Goal: Transaction & Acquisition: Purchase product/service

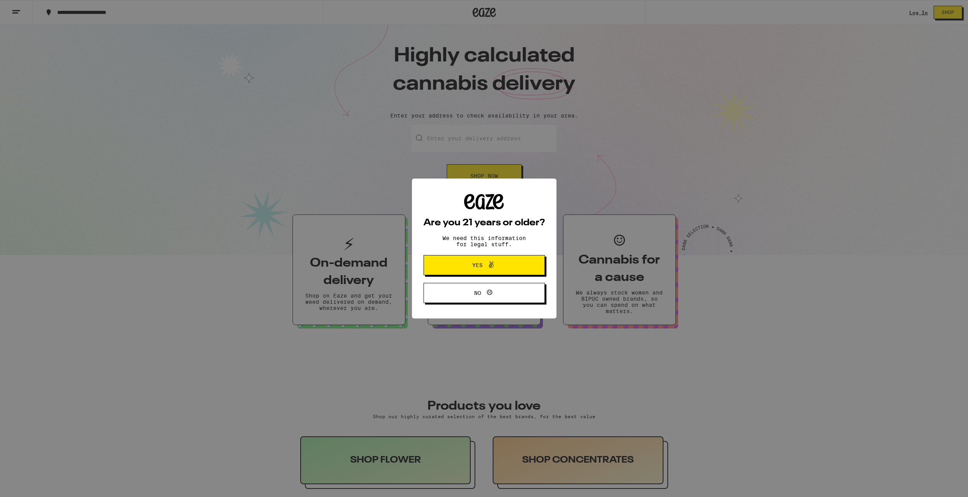
click at [483, 265] on span at bounding box center [489, 265] width 13 height 10
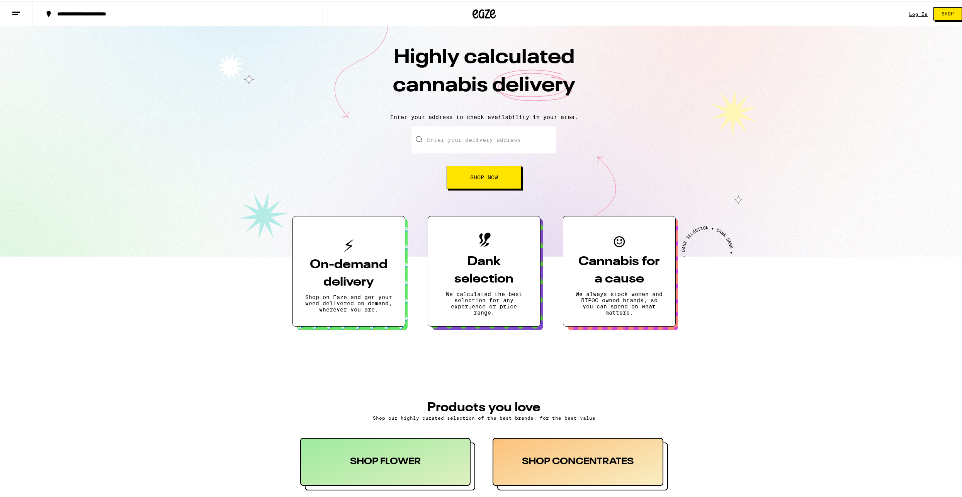
click at [914, 12] on link "Log In" at bounding box center [918, 12] width 19 height 5
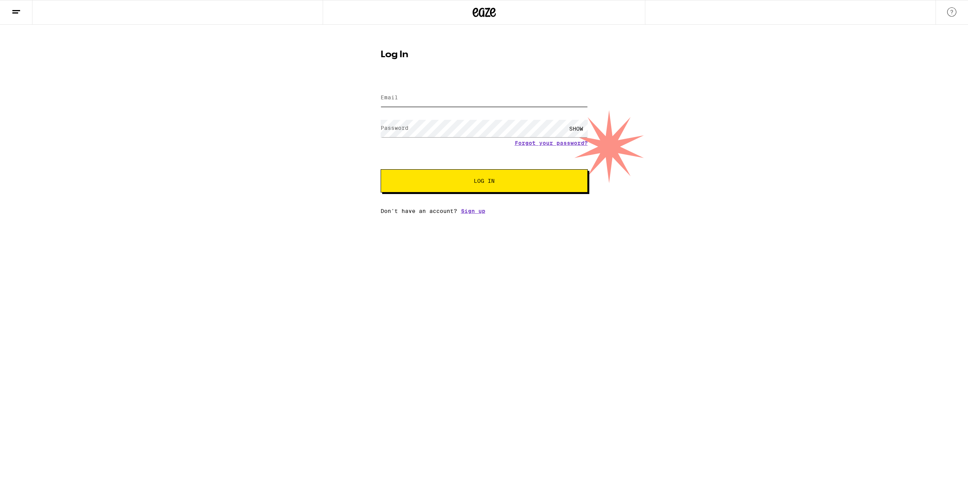
click at [520, 102] on input "Email" at bounding box center [484, 97] width 207 height 17
click at [381, 169] on button "Log In" at bounding box center [484, 180] width 207 height 23
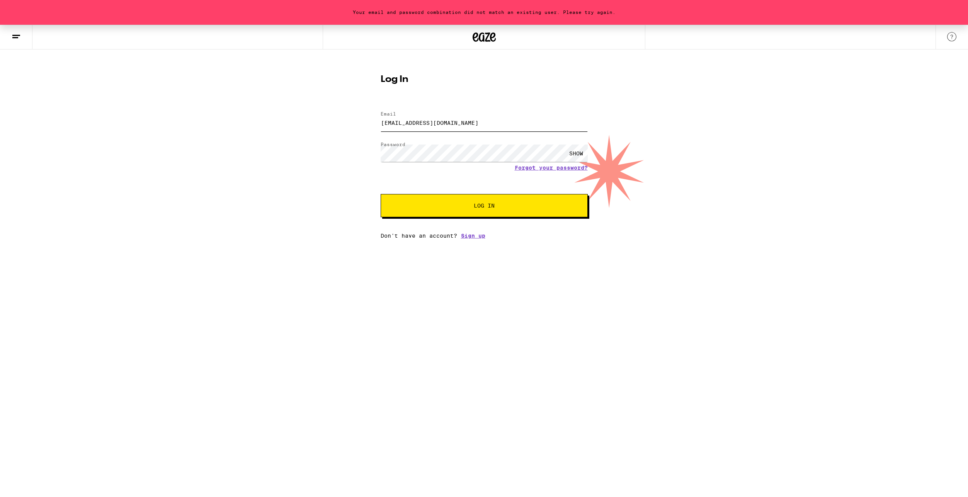
click at [457, 121] on input "[EMAIL_ADDRESS][DOMAIN_NAME]" at bounding box center [484, 122] width 207 height 17
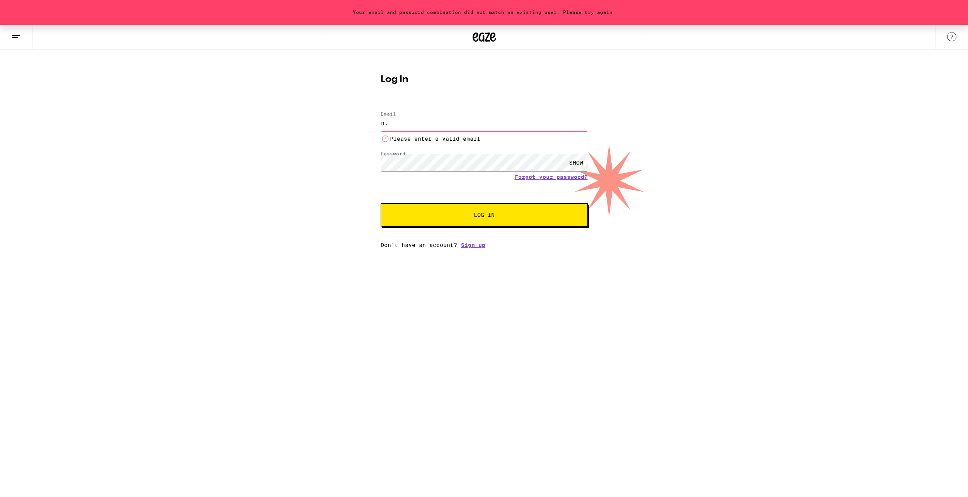
click at [381, 203] on button "Log In" at bounding box center [484, 214] width 207 height 23
type input "[EMAIL_ADDRESS][DOMAIN_NAME]"
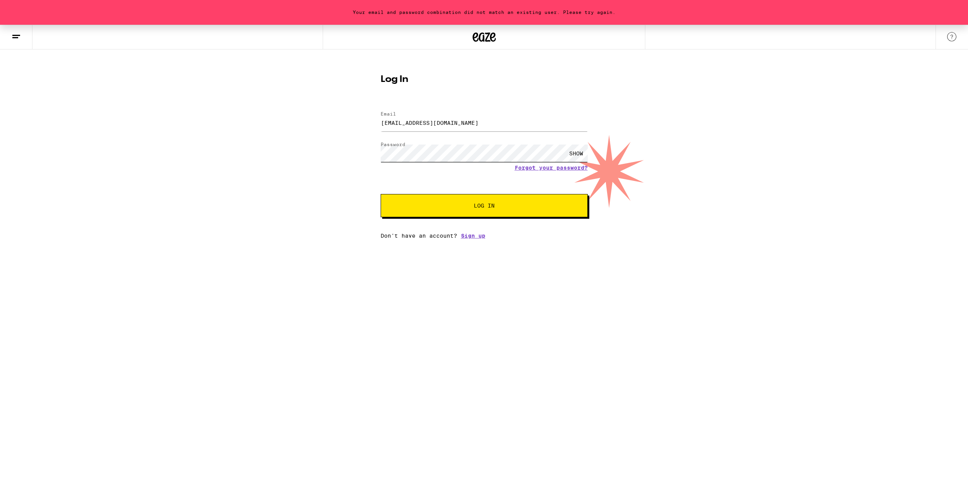
click at [381, 194] on button "Log In" at bounding box center [484, 205] width 207 height 23
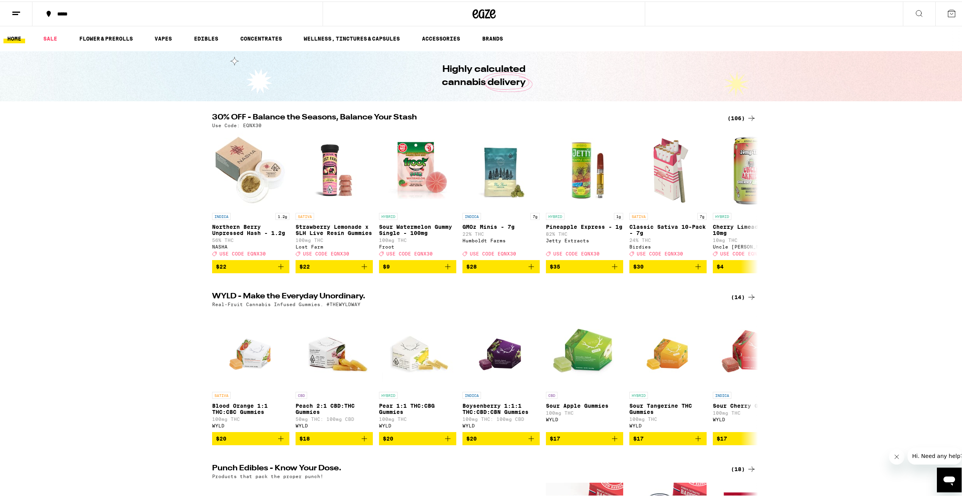
click at [85, 8] on button "*****" at bounding box center [177, 12] width 290 height 23
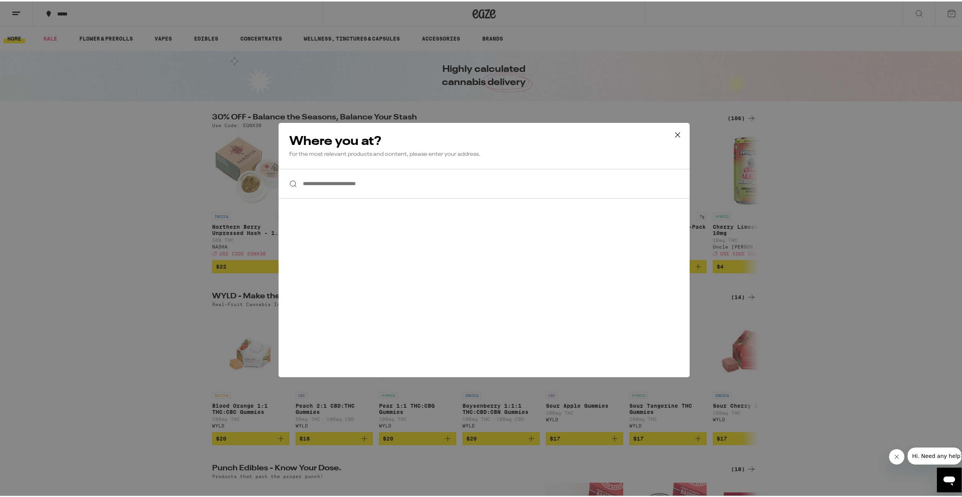
click at [336, 171] on input "**********" at bounding box center [484, 182] width 411 height 30
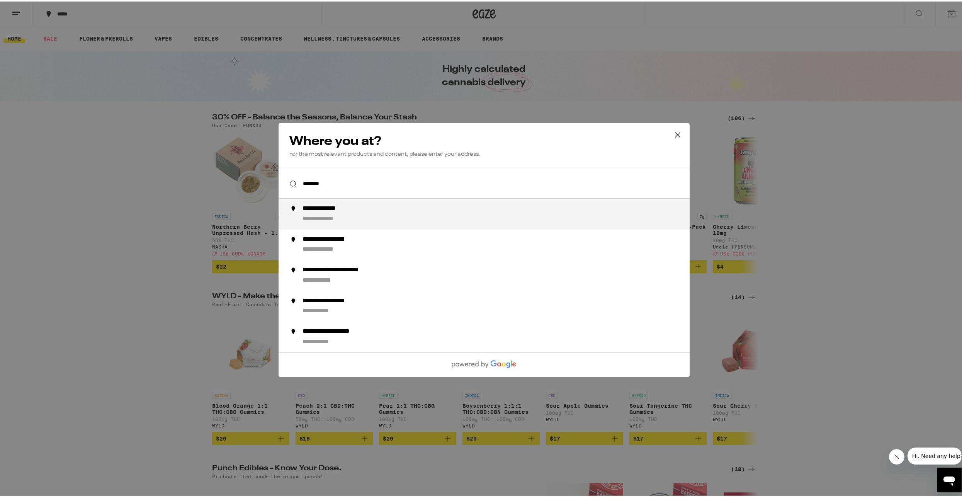
type input "**********"
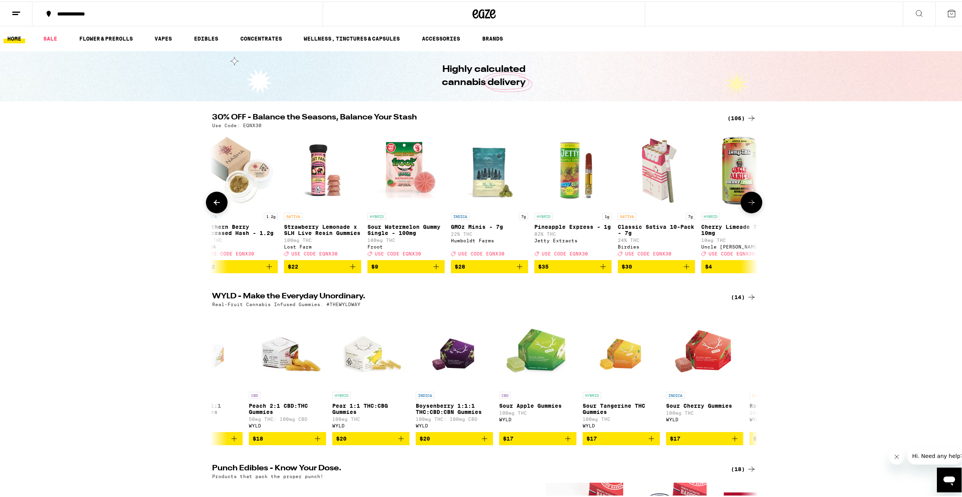
scroll to position [0, 12]
click at [161, 34] on link "VAPES" at bounding box center [163, 36] width 25 height 9
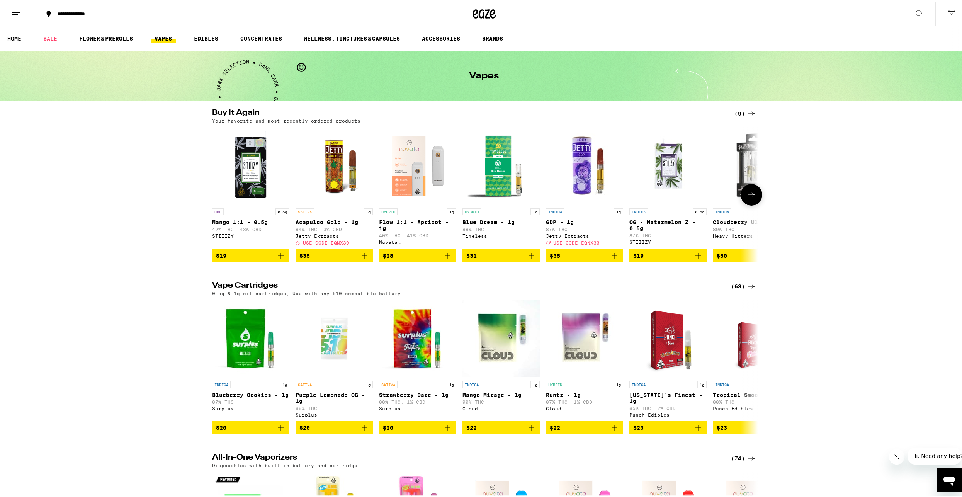
click at [751, 201] on button at bounding box center [752, 193] width 22 height 22
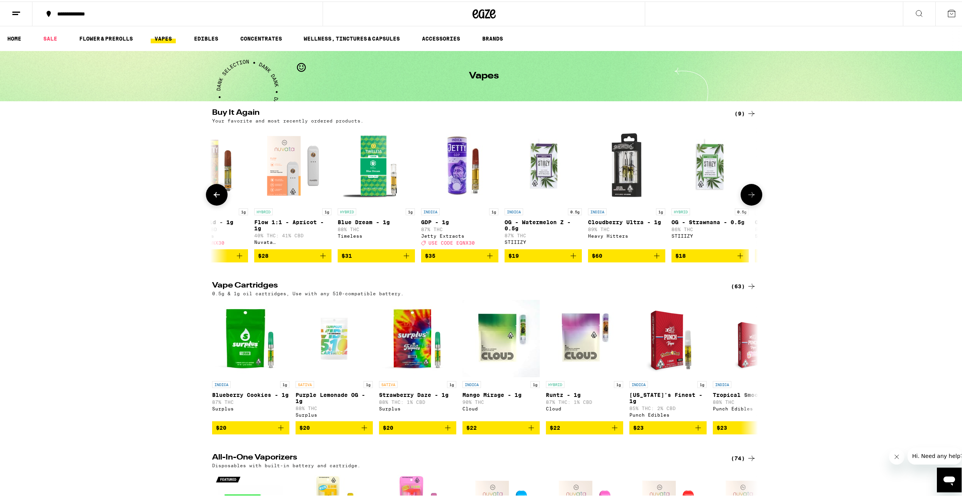
scroll to position [0, 207]
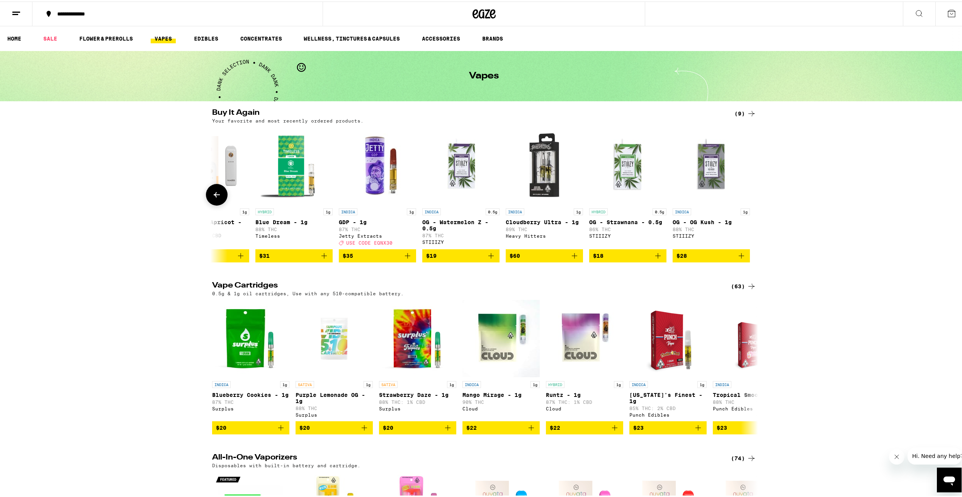
click at [751, 201] on div at bounding box center [752, 193] width 22 height 22
click at [216, 198] on icon at bounding box center [216, 193] width 9 height 9
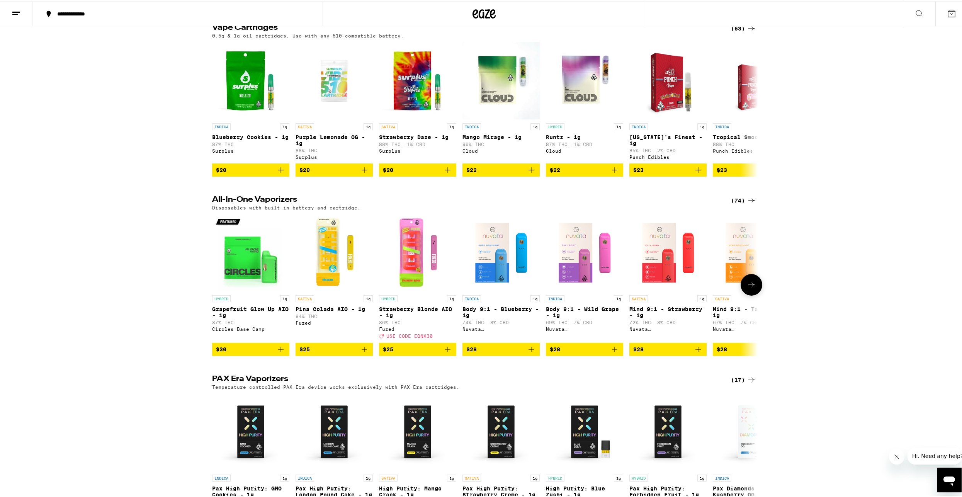
scroll to position [257, 0]
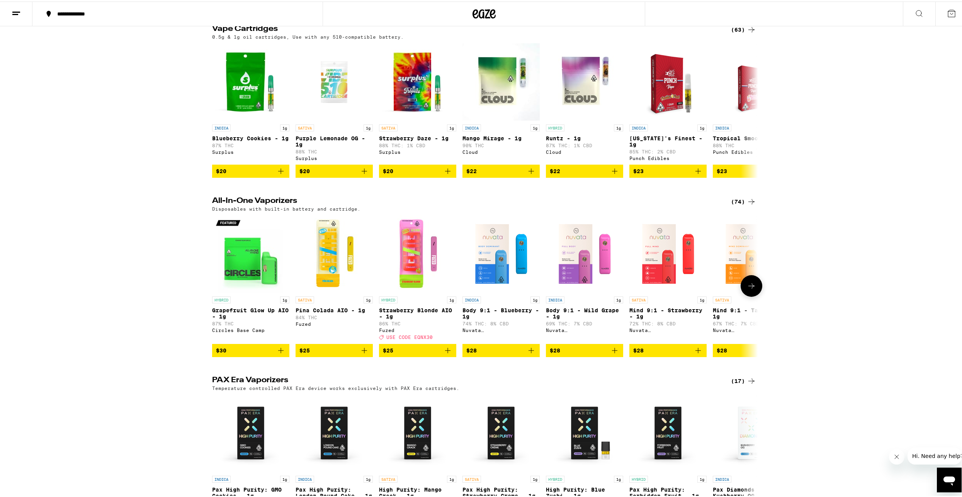
click at [741, 295] on button at bounding box center [752, 285] width 22 height 22
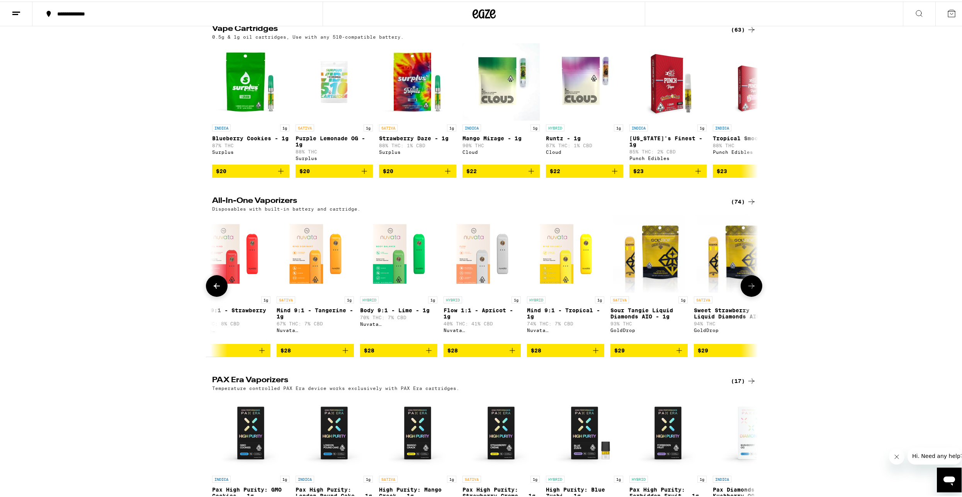
scroll to position [0, 460]
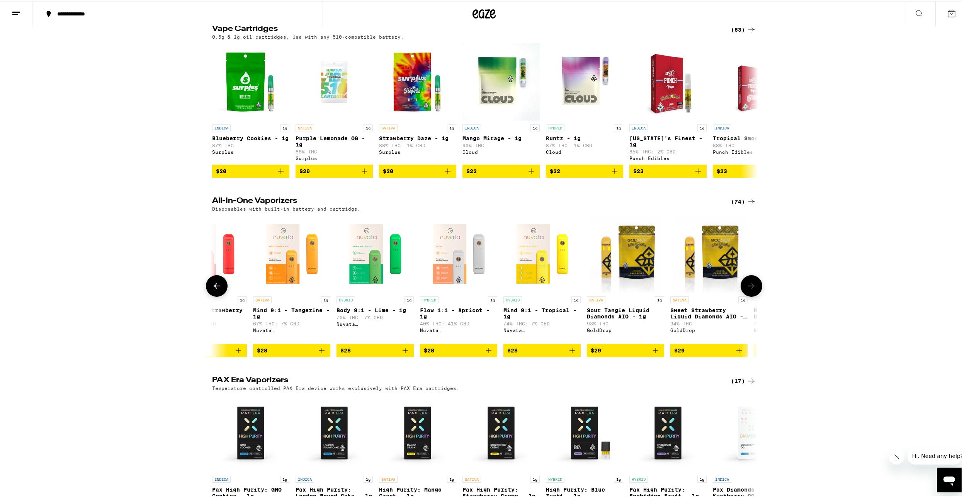
click at [741, 295] on button at bounding box center [752, 285] width 22 height 22
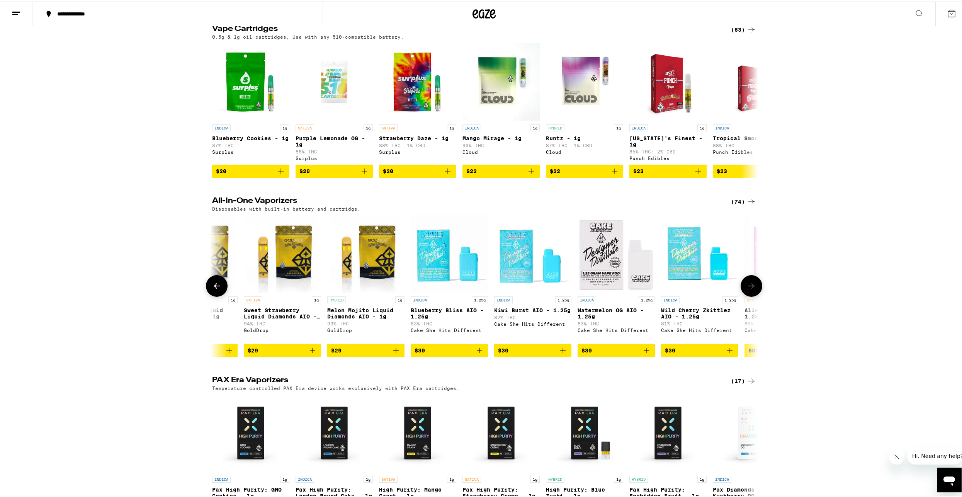
scroll to position [0, 919]
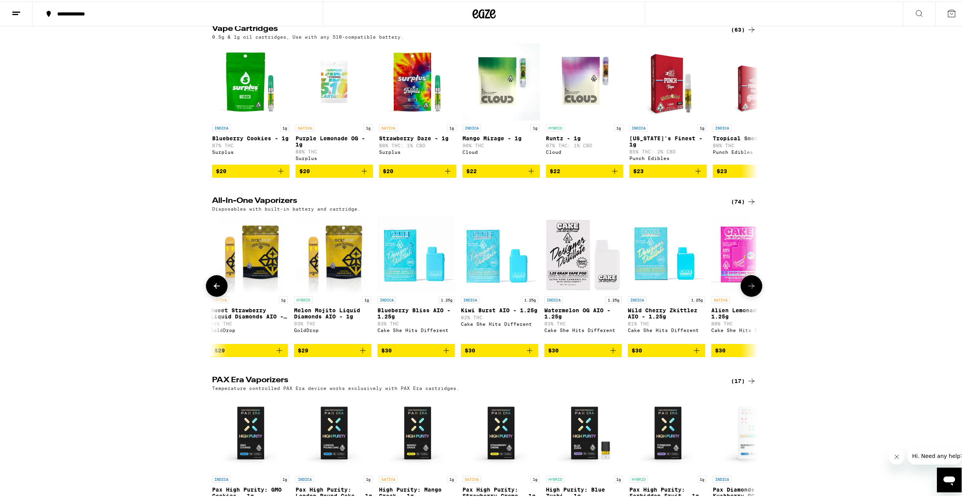
click at [741, 295] on button at bounding box center [752, 285] width 22 height 22
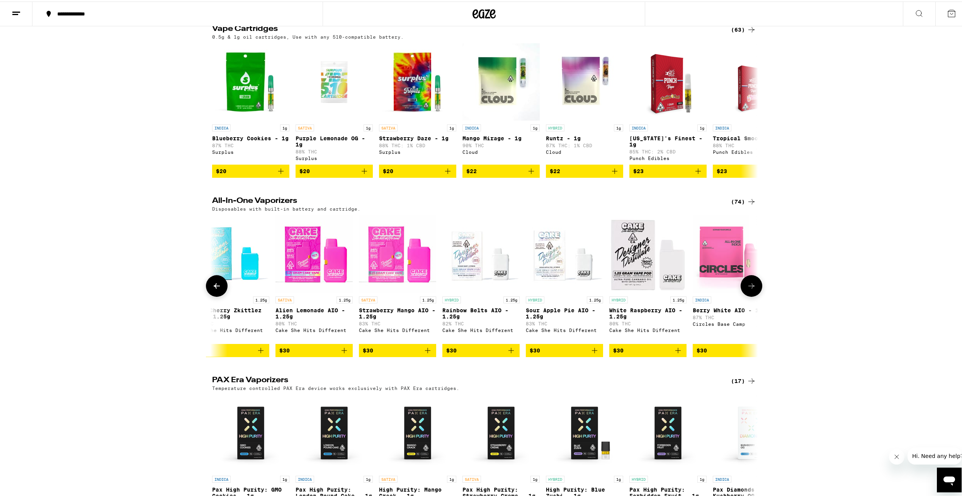
scroll to position [0, 1379]
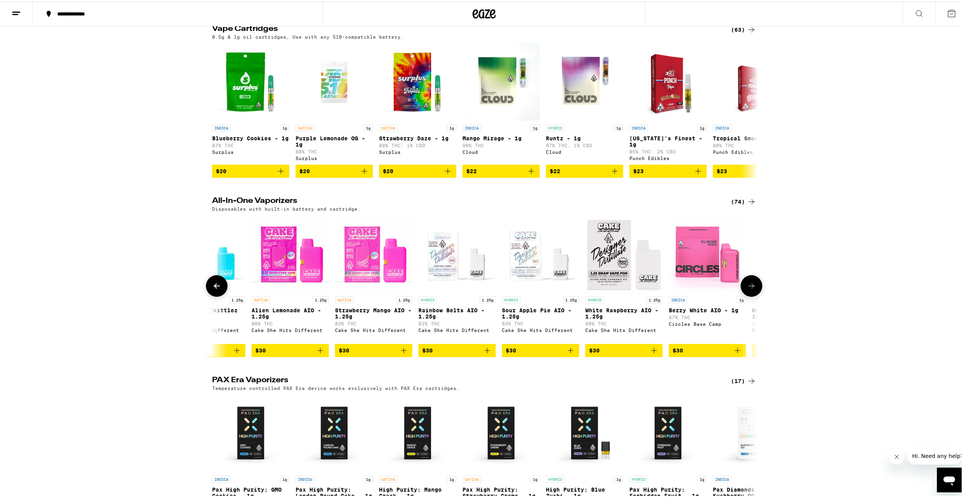
click at [751, 289] on icon at bounding box center [751, 284] width 9 height 9
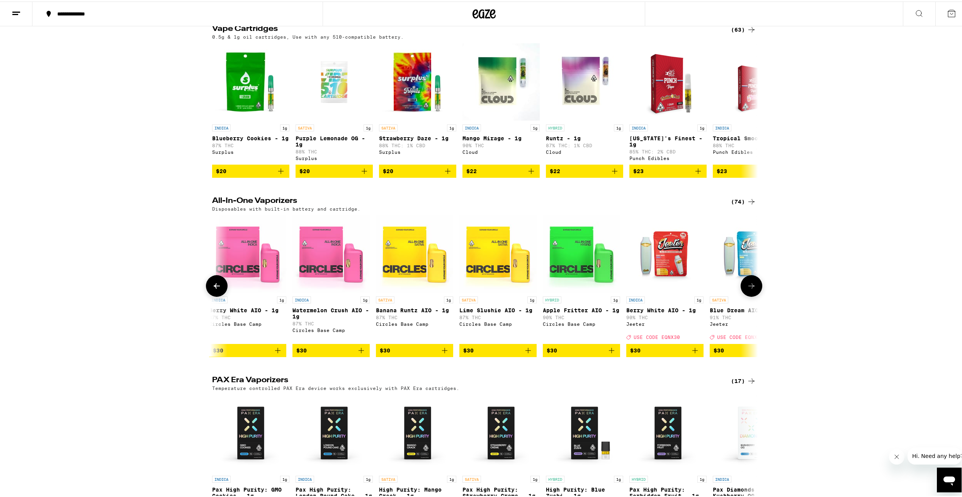
click at [751, 289] on icon at bounding box center [751, 284] width 9 height 9
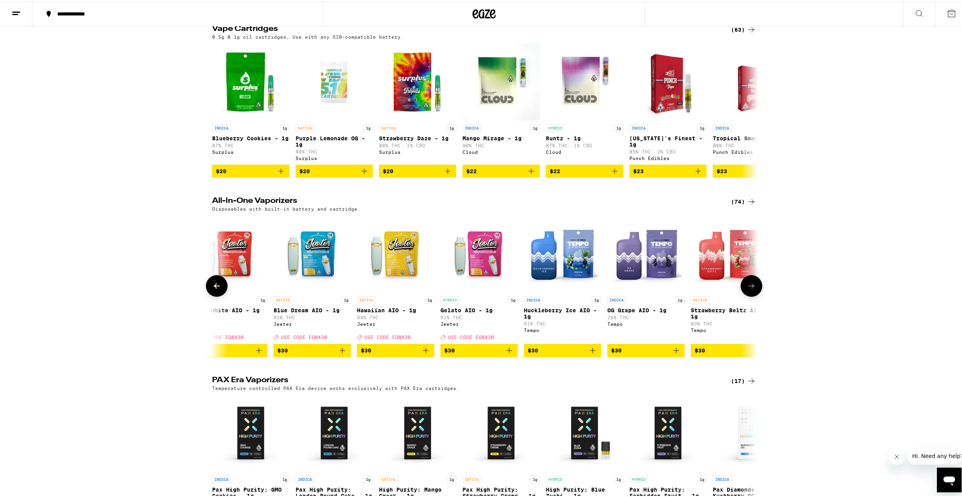
scroll to position [0, 2299]
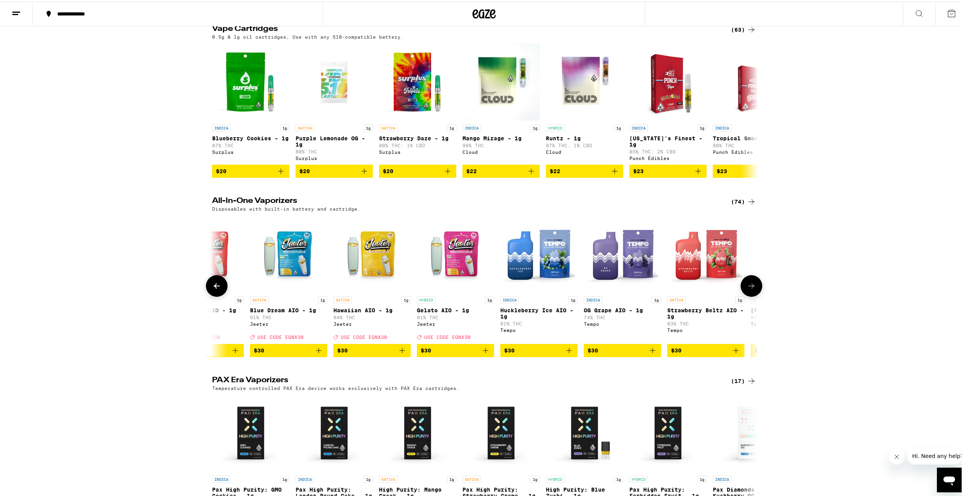
click at [751, 289] on icon at bounding box center [751, 284] width 9 height 9
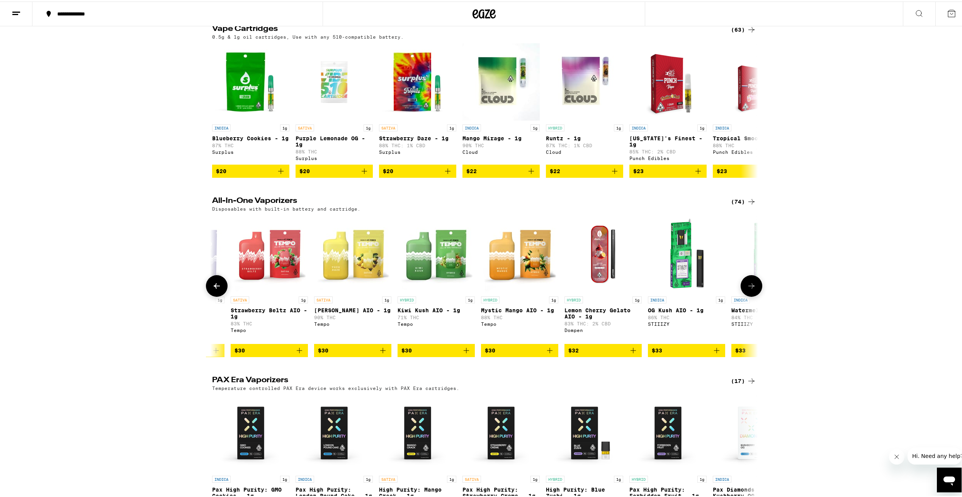
scroll to position [0, 2758]
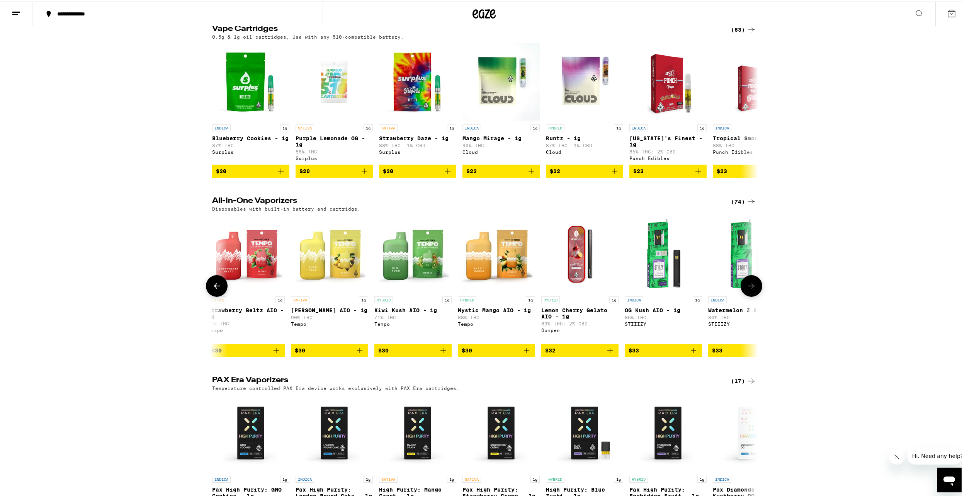
click at [751, 289] on icon at bounding box center [751, 284] width 9 height 9
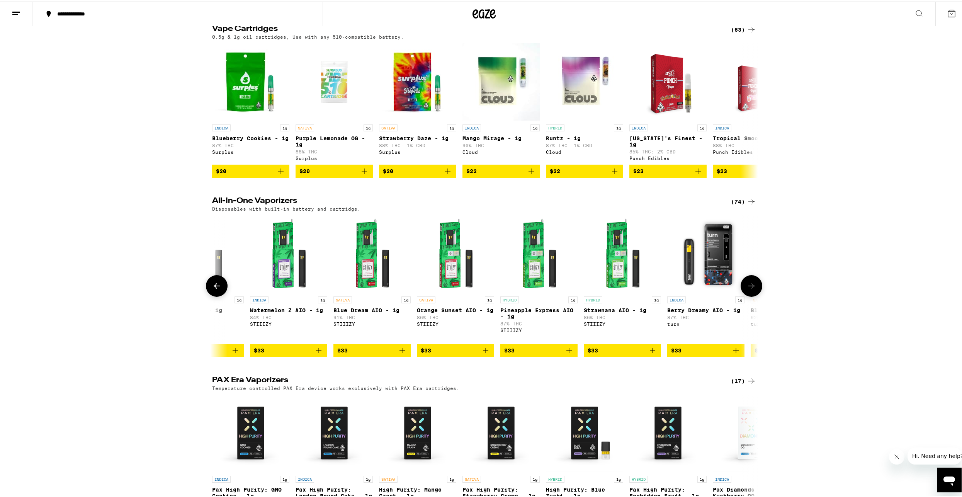
scroll to position [0, 3218]
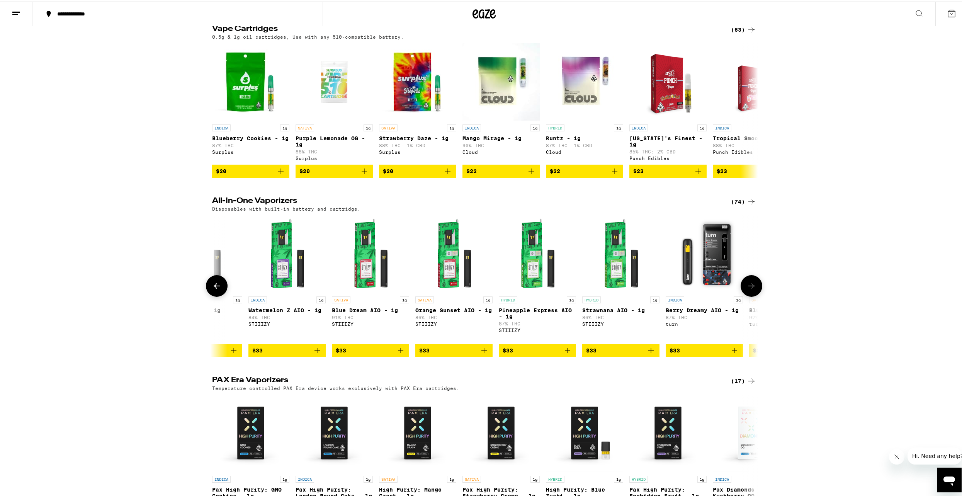
click at [751, 289] on icon at bounding box center [751, 284] width 9 height 9
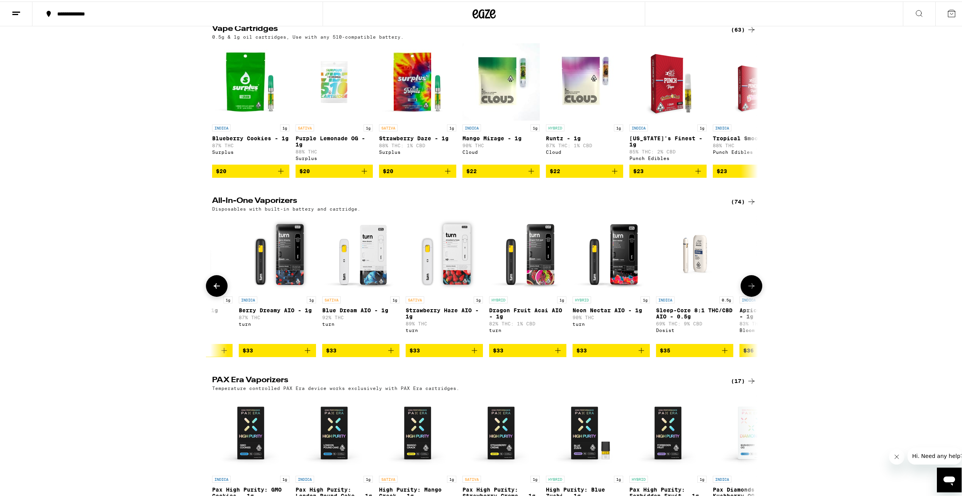
scroll to position [0, 3678]
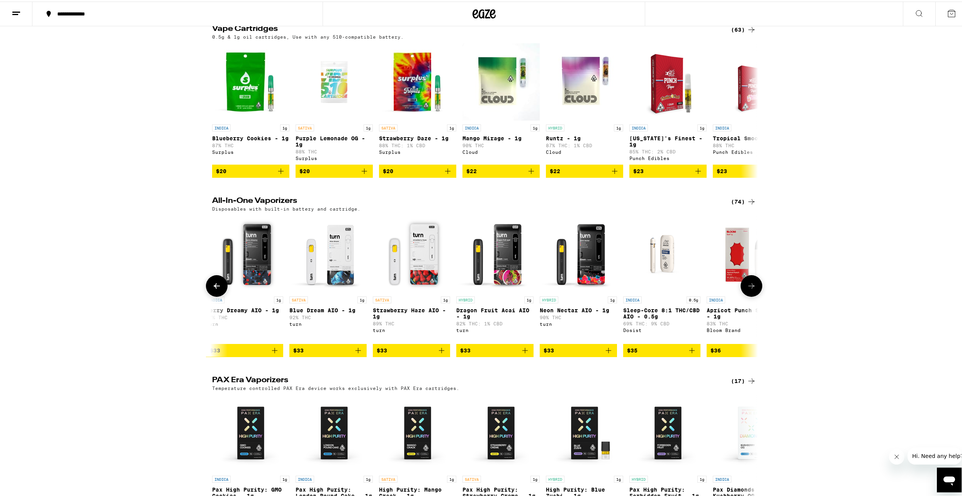
click at [751, 289] on icon at bounding box center [751, 284] width 9 height 9
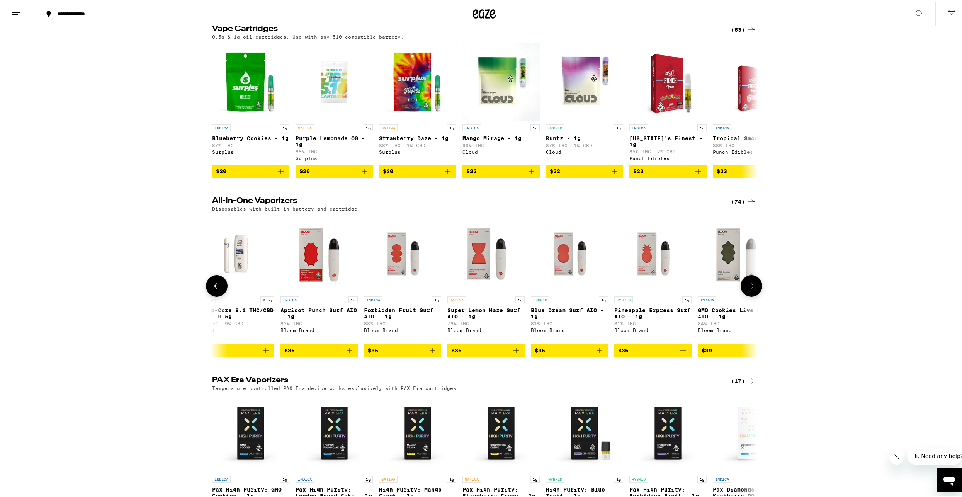
scroll to position [0, 4138]
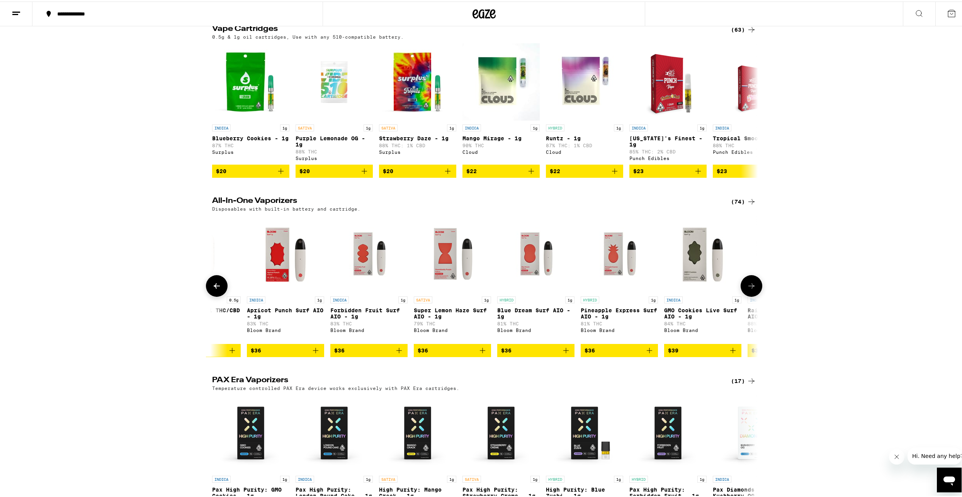
click at [751, 289] on icon at bounding box center [751, 284] width 9 height 9
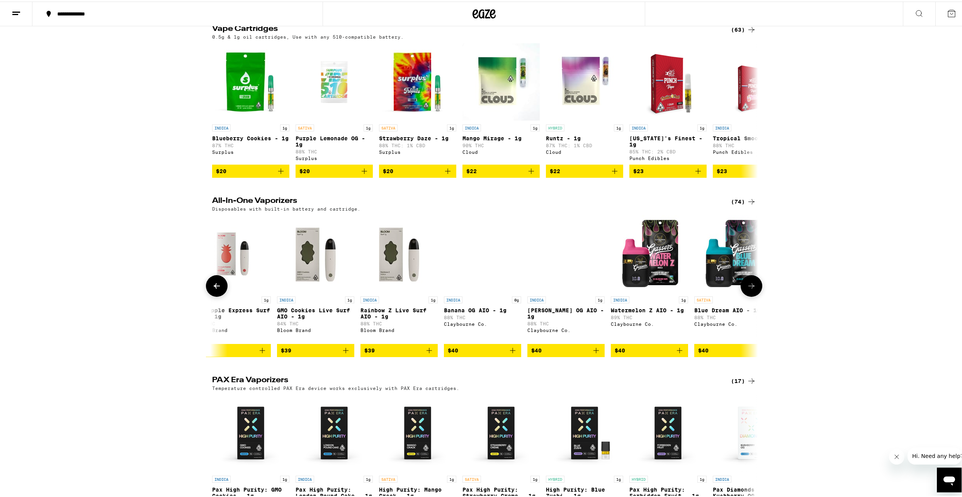
scroll to position [0, 4597]
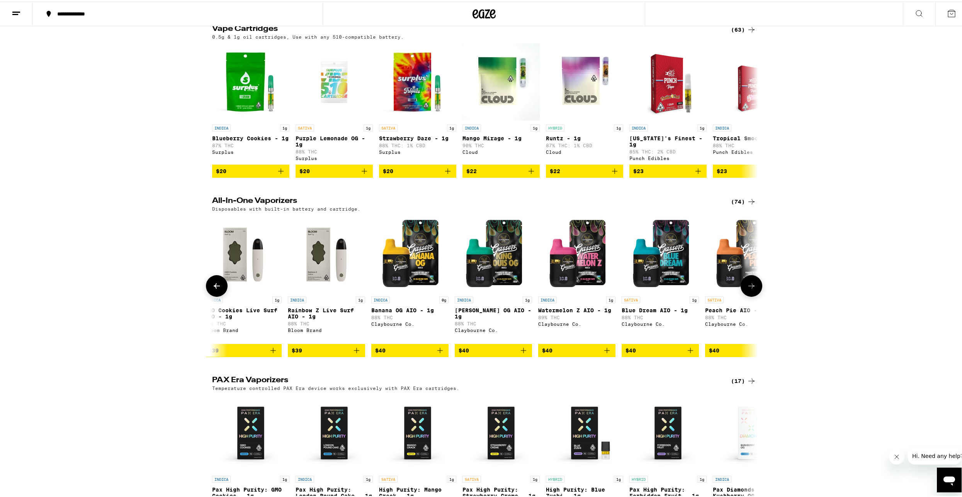
click at [751, 289] on icon at bounding box center [751, 284] width 9 height 9
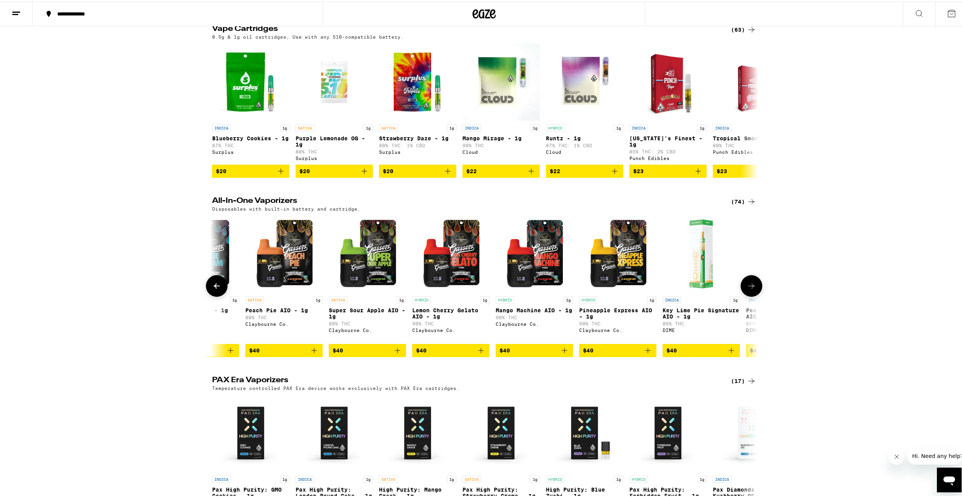
click at [751, 289] on icon at bounding box center [751, 284] width 9 height 9
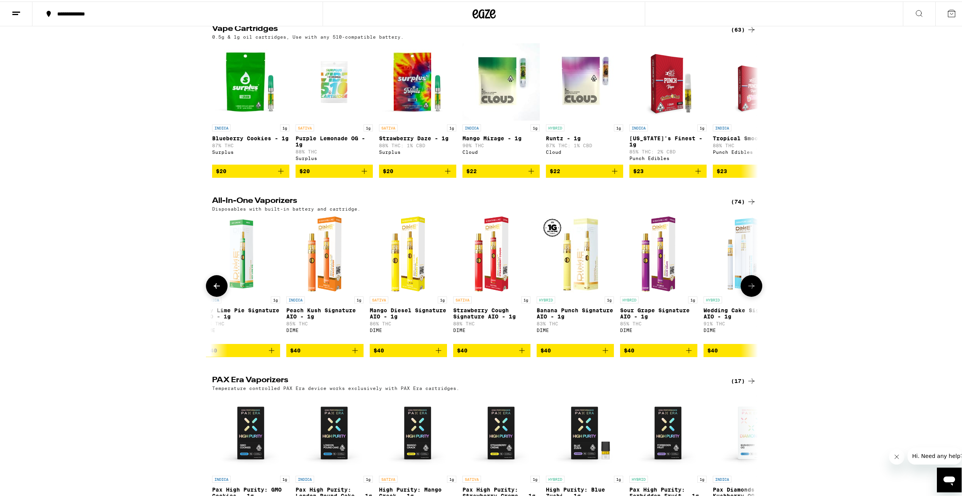
click at [751, 289] on icon at bounding box center [751, 284] width 9 height 9
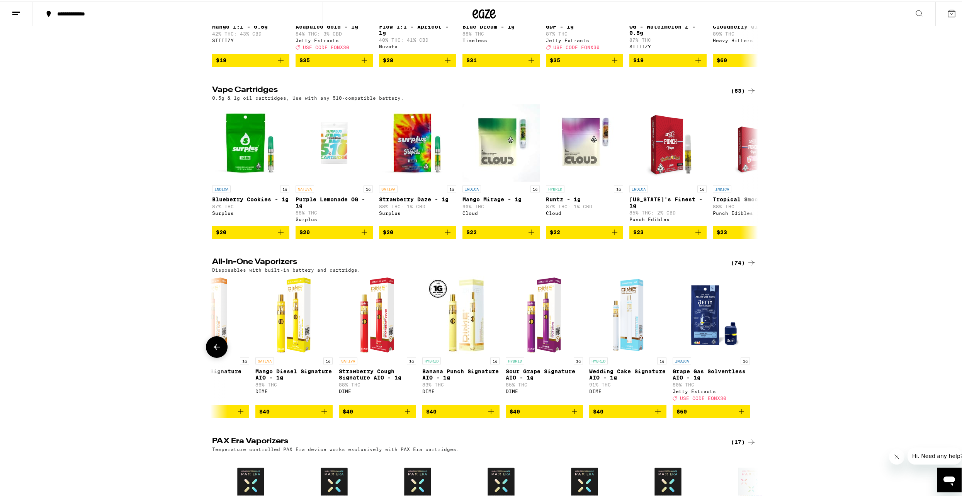
scroll to position [195, 0]
click at [747, 175] on icon at bounding box center [751, 170] width 9 height 9
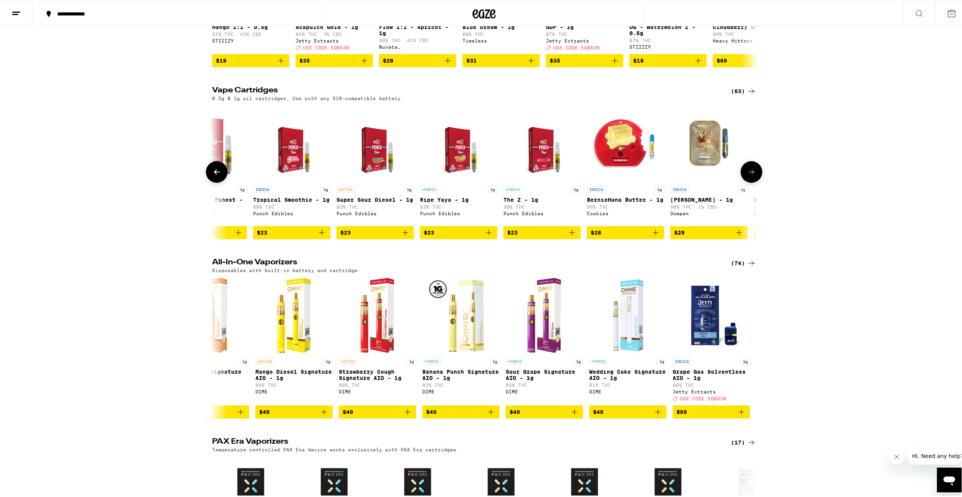
click at [747, 175] on icon at bounding box center [751, 170] width 9 height 9
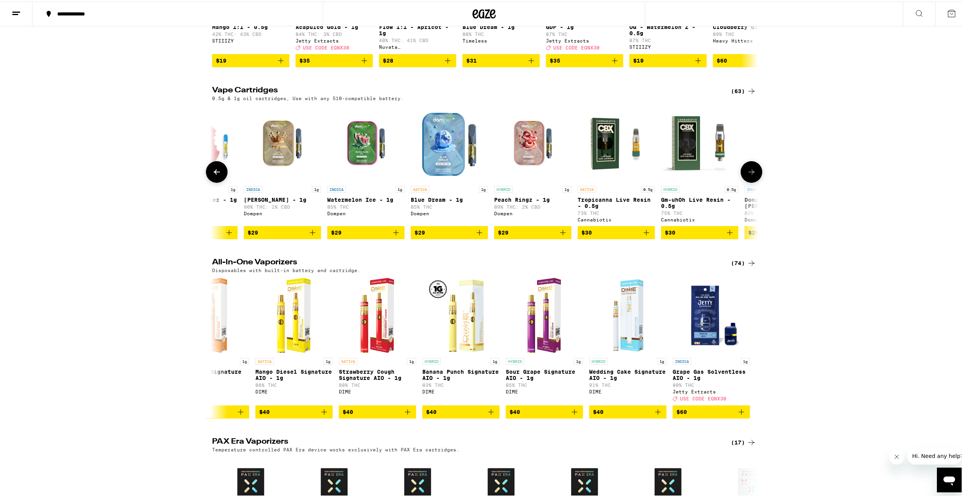
scroll to position [0, 919]
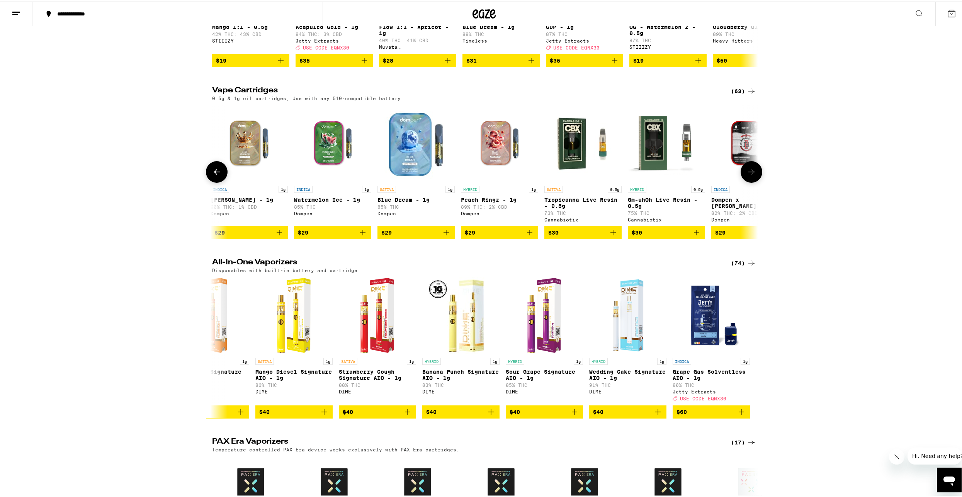
click at [747, 175] on icon at bounding box center [751, 170] width 9 height 9
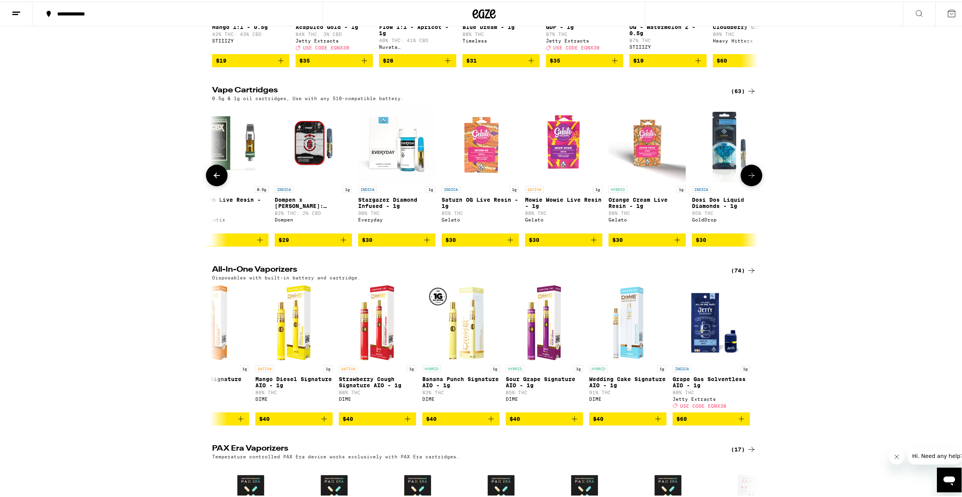
scroll to position [0, 1379]
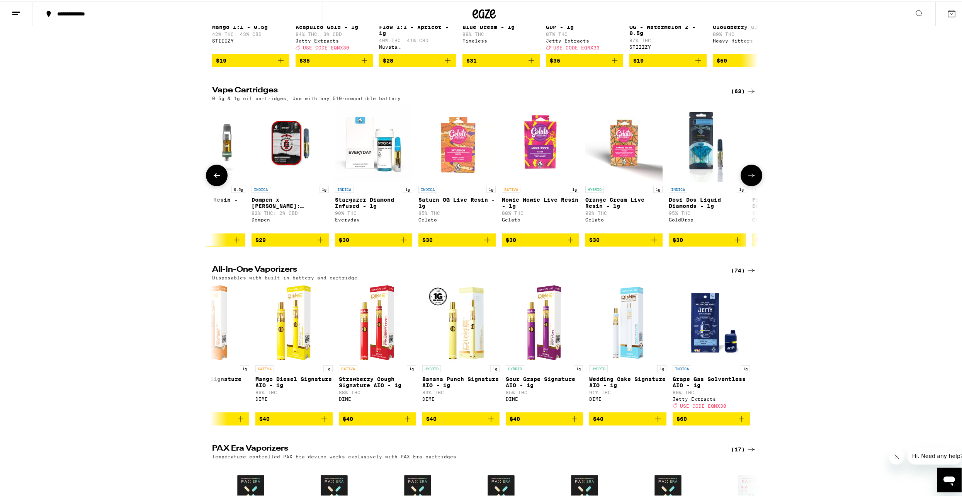
click at [746, 178] on button at bounding box center [752, 174] width 22 height 22
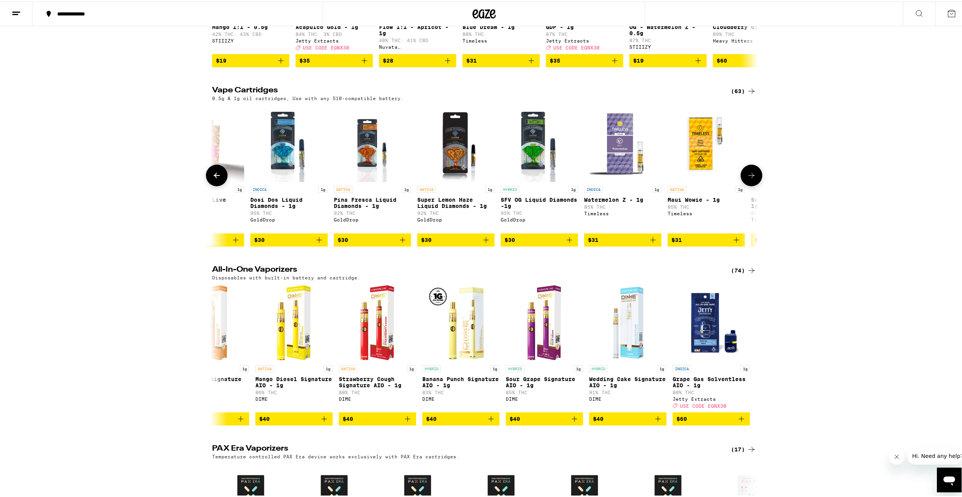
scroll to position [0, 1839]
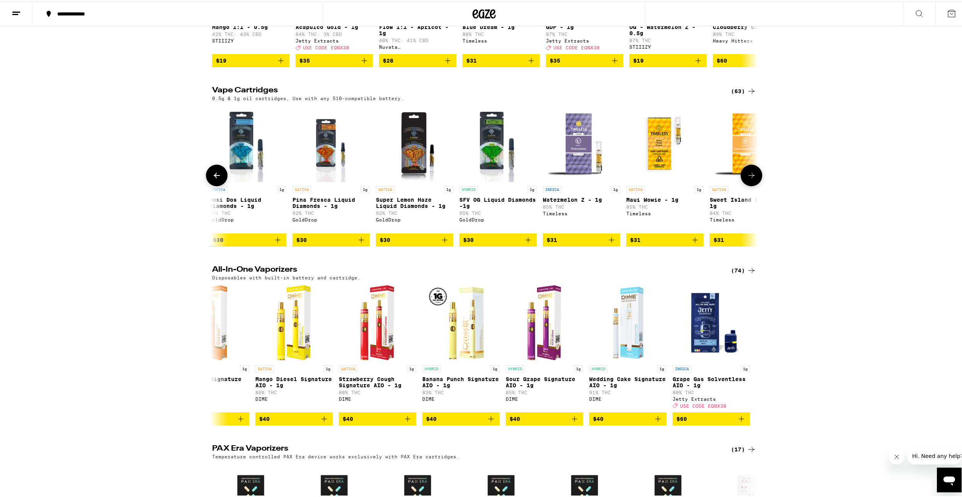
click at [746, 178] on button at bounding box center [752, 174] width 22 height 22
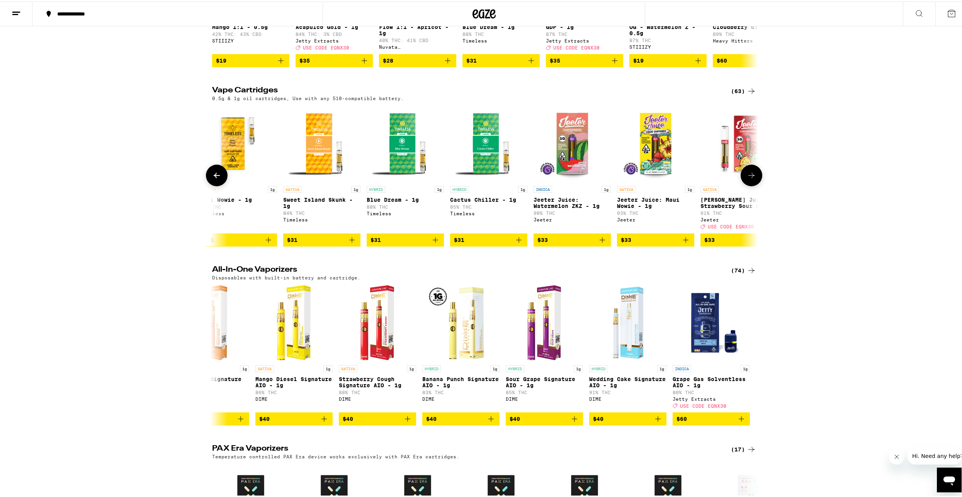
scroll to position [0, 2299]
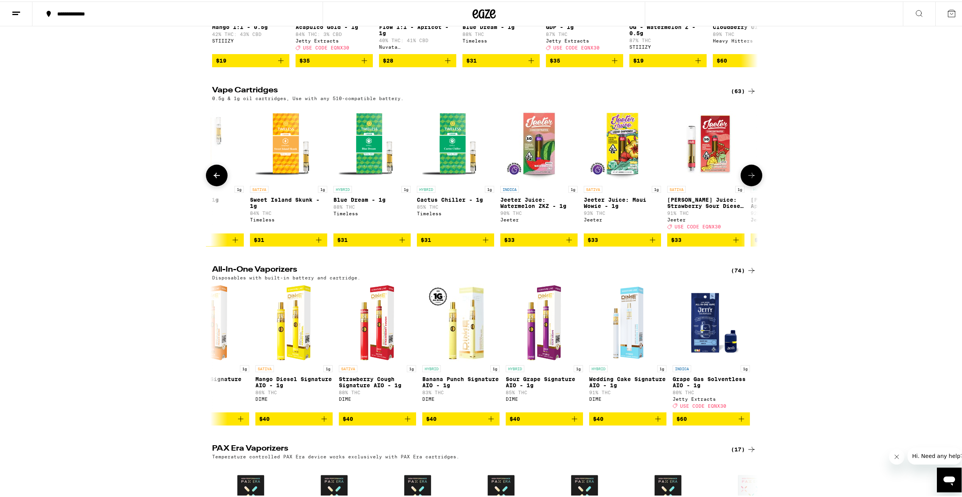
click at [746, 178] on button at bounding box center [752, 174] width 22 height 22
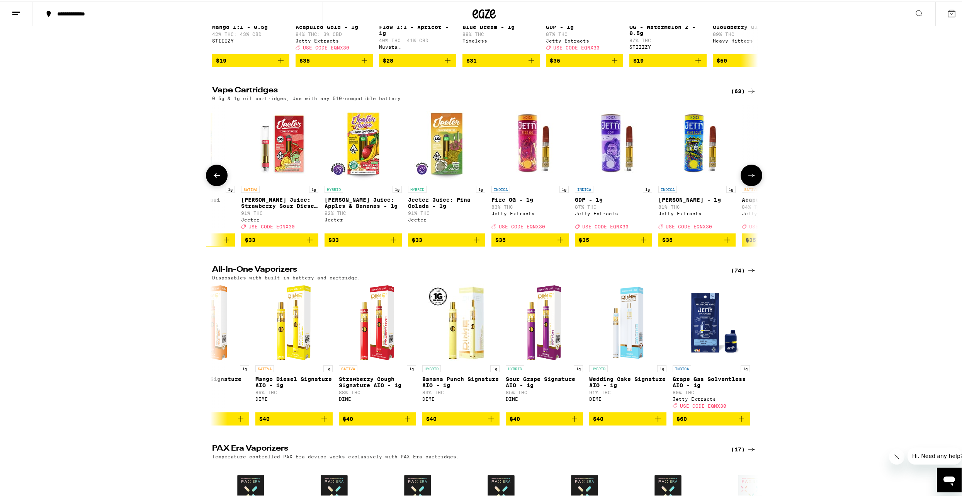
scroll to position [0, 2758]
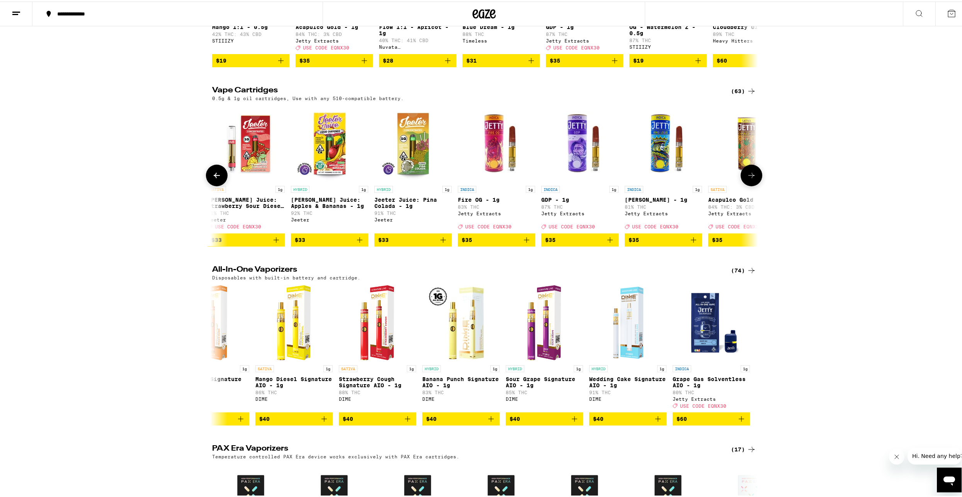
click at [746, 178] on button at bounding box center [752, 174] width 22 height 22
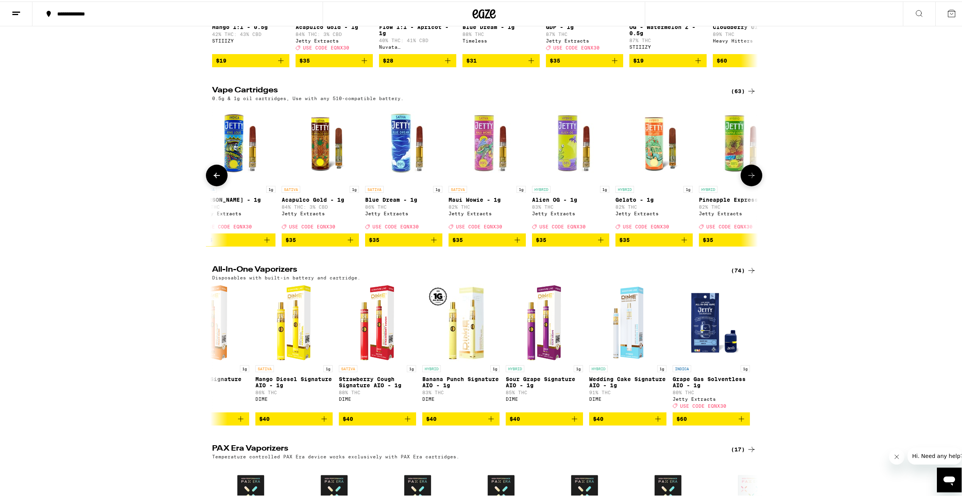
scroll to position [0, 3218]
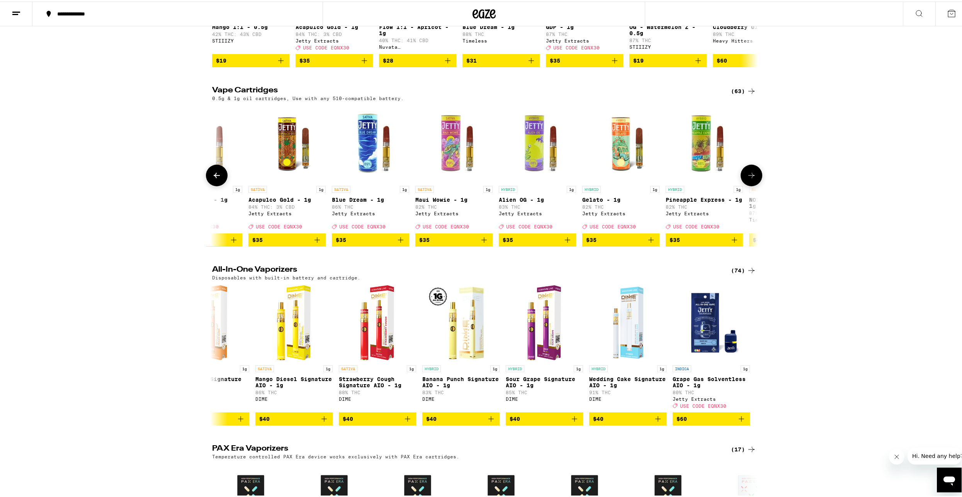
click at [750, 178] on icon at bounding box center [751, 173] width 9 height 9
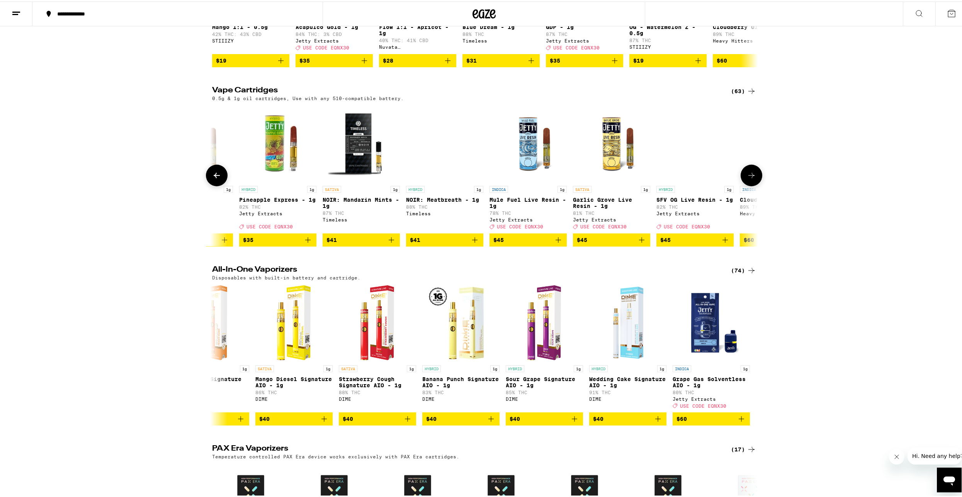
scroll to position [0, 3678]
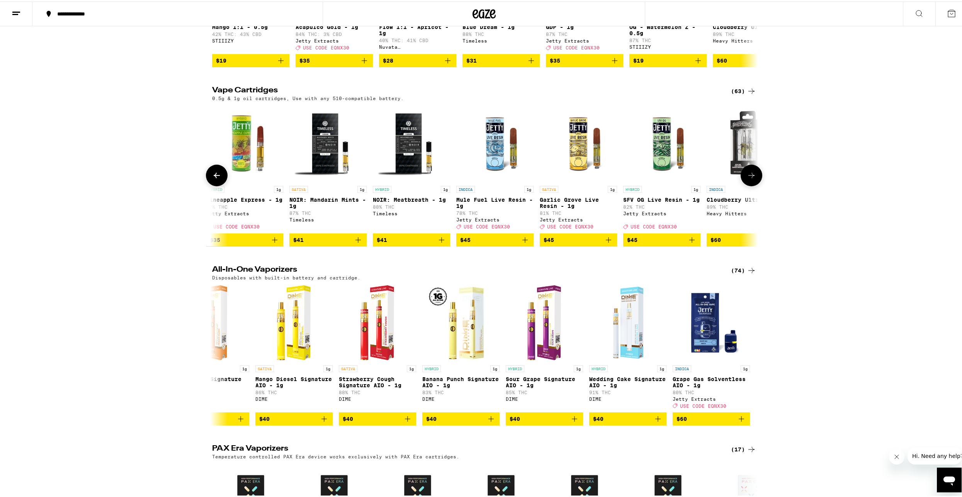
click at [750, 178] on icon at bounding box center [751, 173] width 9 height 9
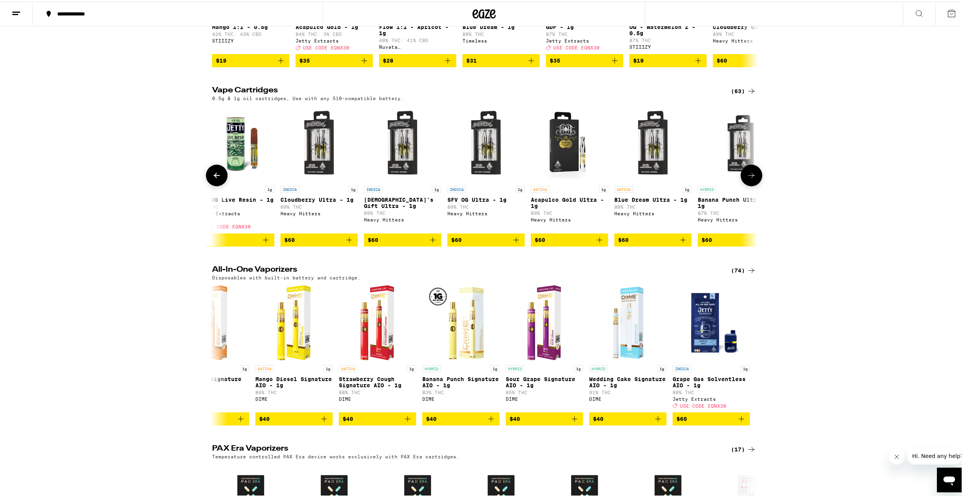
scroll to position [0, 4138]
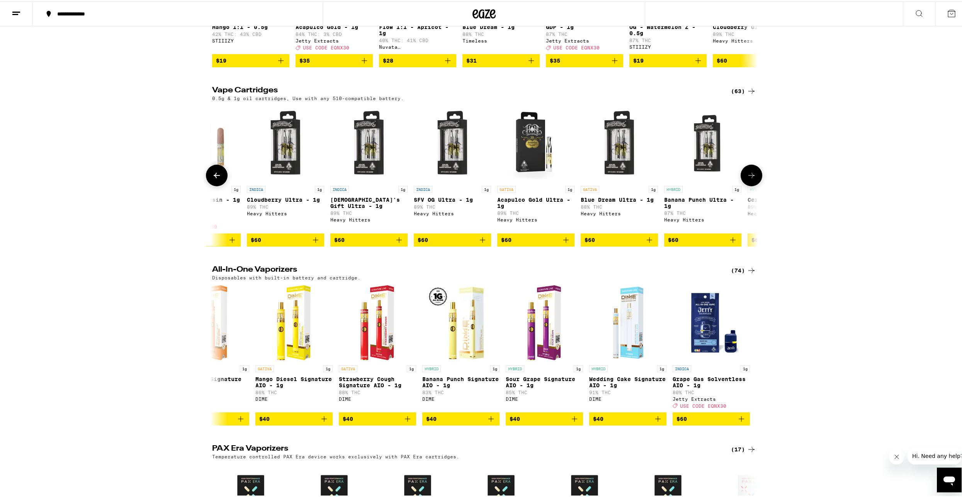
click at [750, 178] on icon at bounding box center [751, 173] width 9 height 9
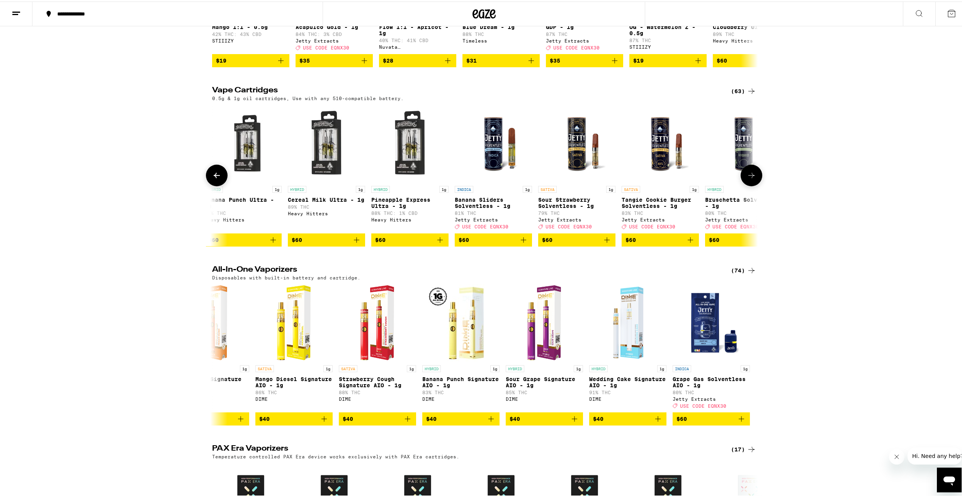
click at [750, 178] on icon at bounding box center [751, 173] width 9 height 9
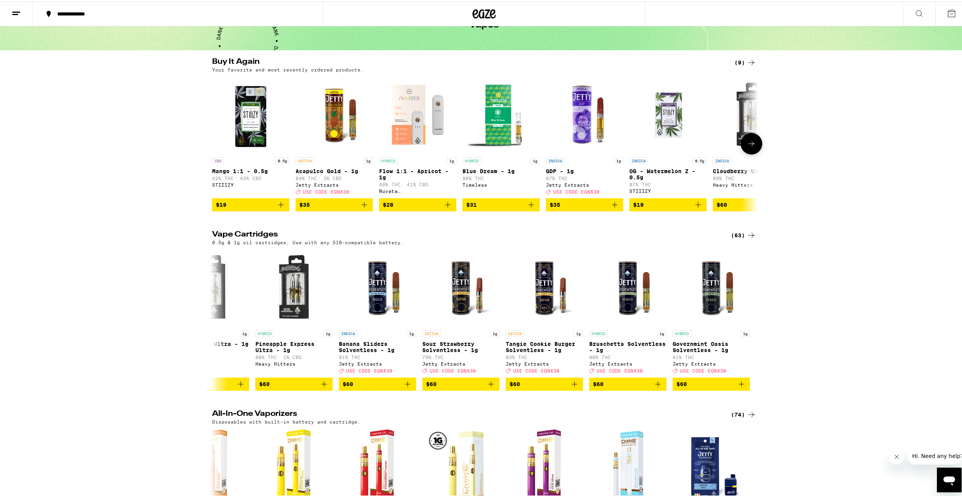
scroll to position [0, 0]
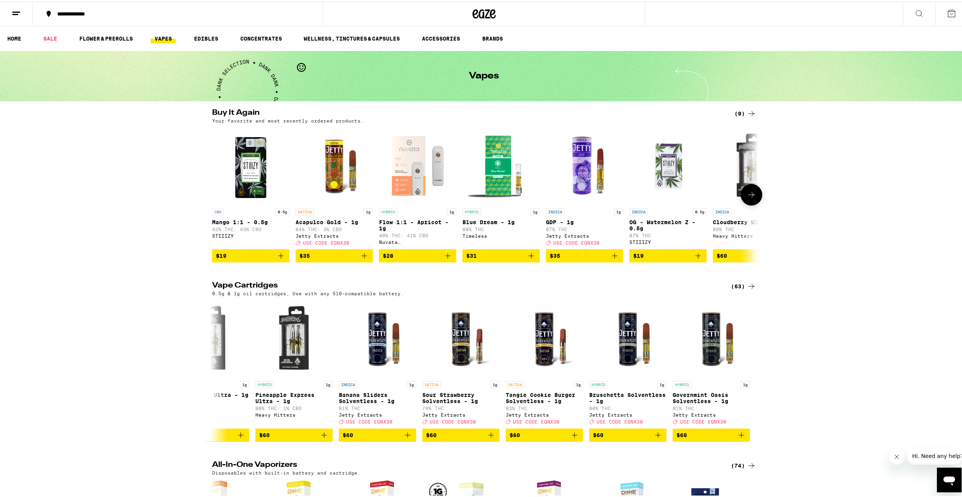
click at [276, 259] on icon "Add to bag" at bounding box center [280, 254] width 9 height 9
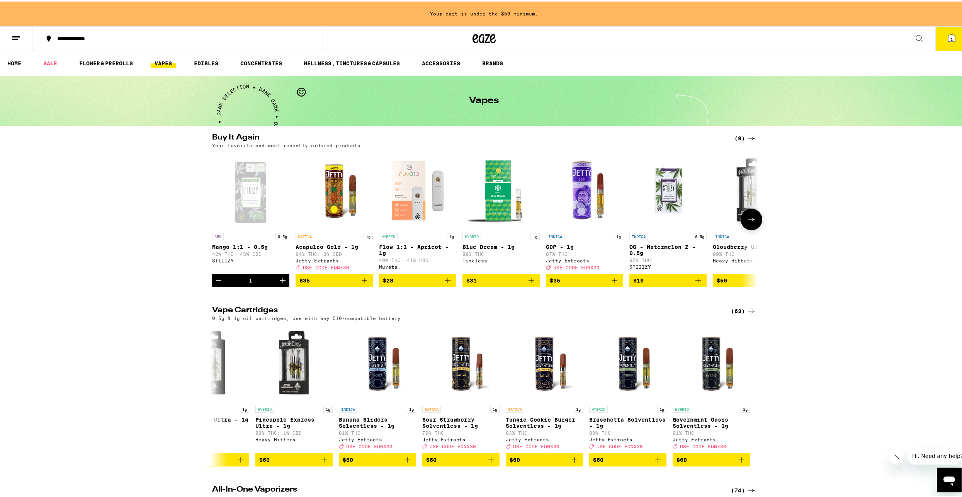
click at [275, 262] on div "STIIIZY" at bounding box center [250, 259] width 77 height 5
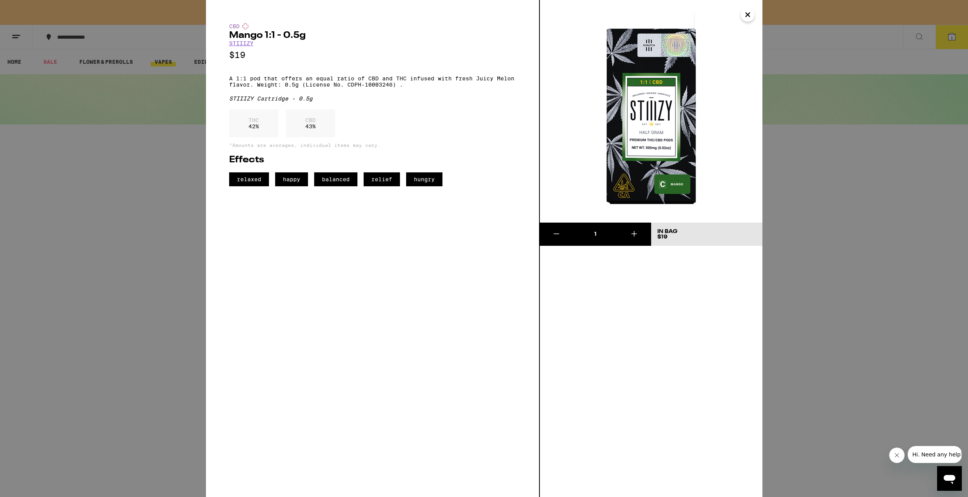
click at [748, 14] on icon "Close" at bounding box center [748, 15] width 4 height 4
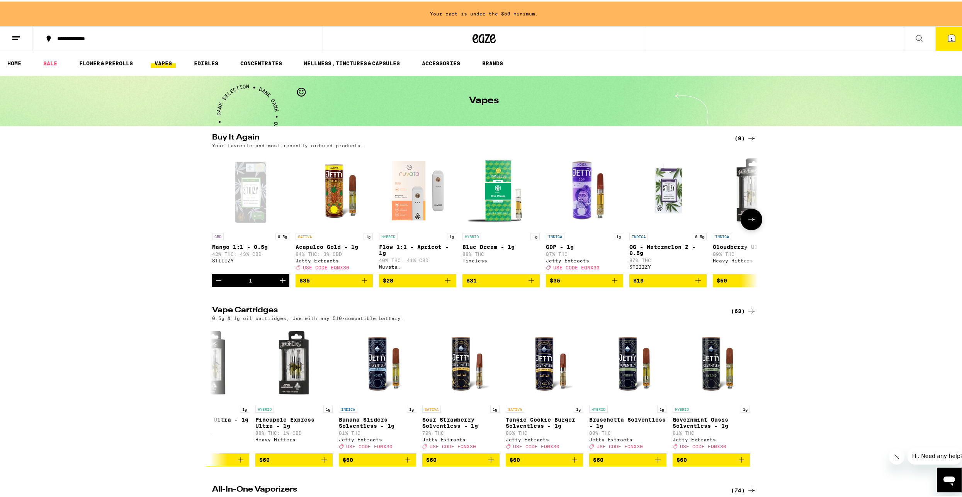
click at [278, 284] on icon "Increment" at bounding box center [282, 278] width 9 height 9
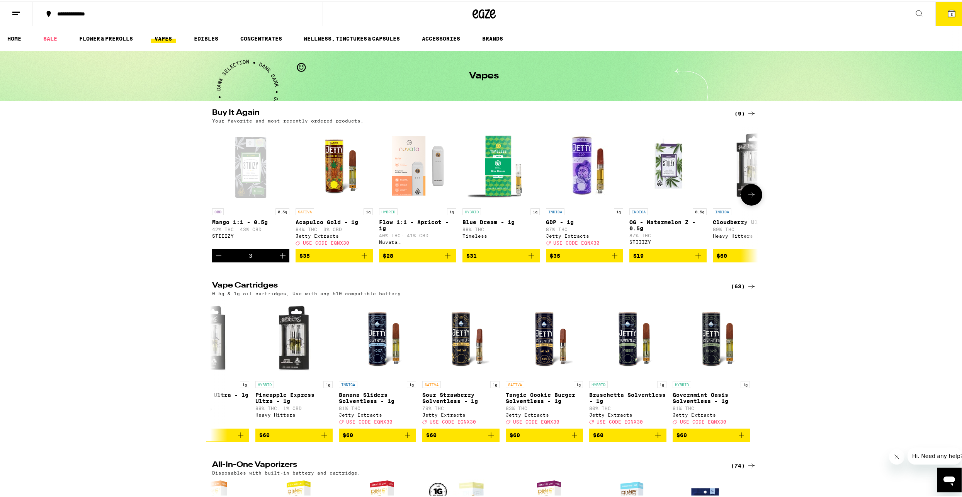
click at [280, 259] on icon "Increment" at bounding box center [282, 254] width 9 height 9
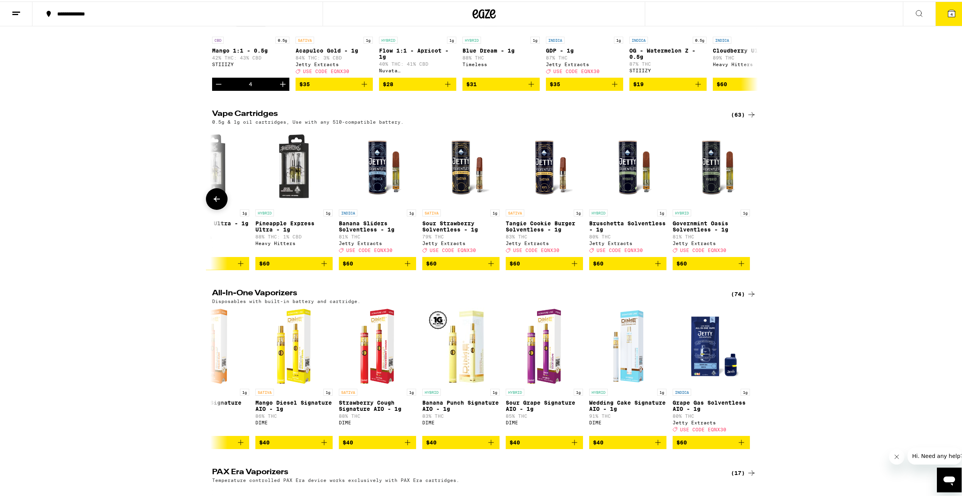
scroll to position [172, 0]
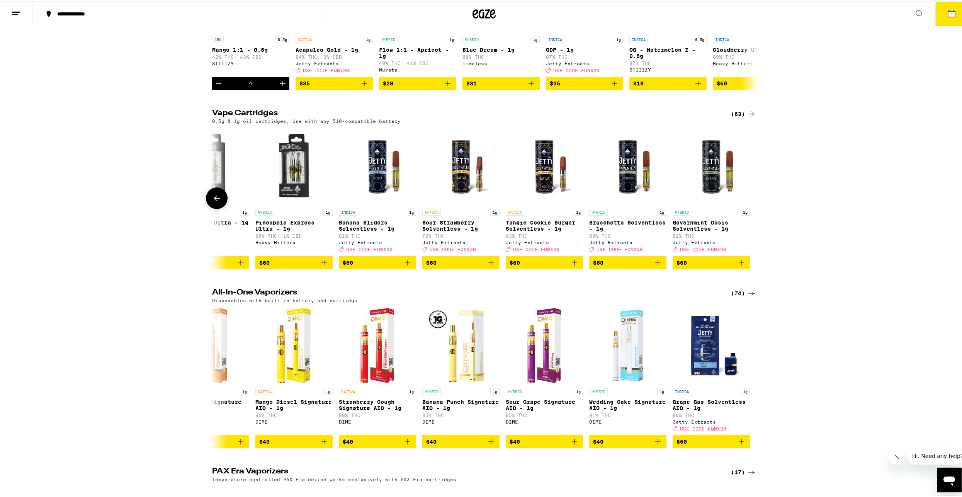
click at [218, 201] on icon at bounding box center [216, 196] width 9 height 9
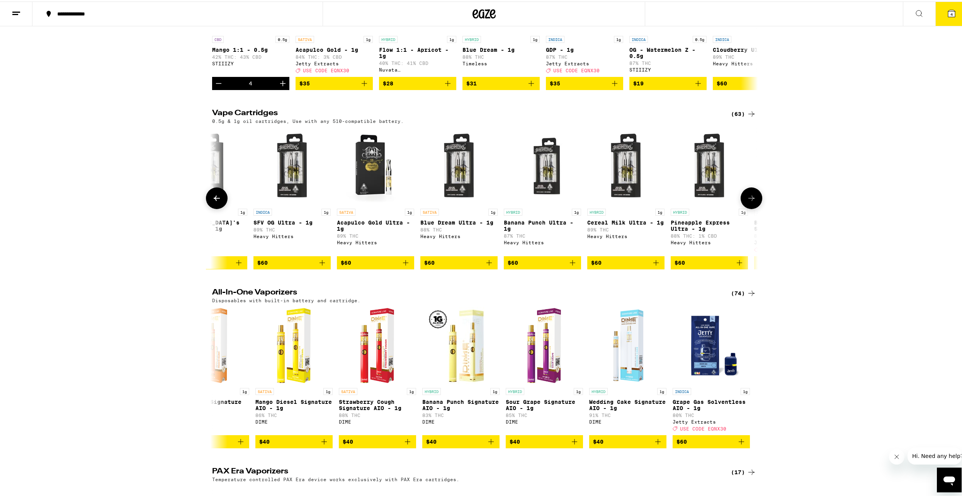
scroll to position [0, 4254]
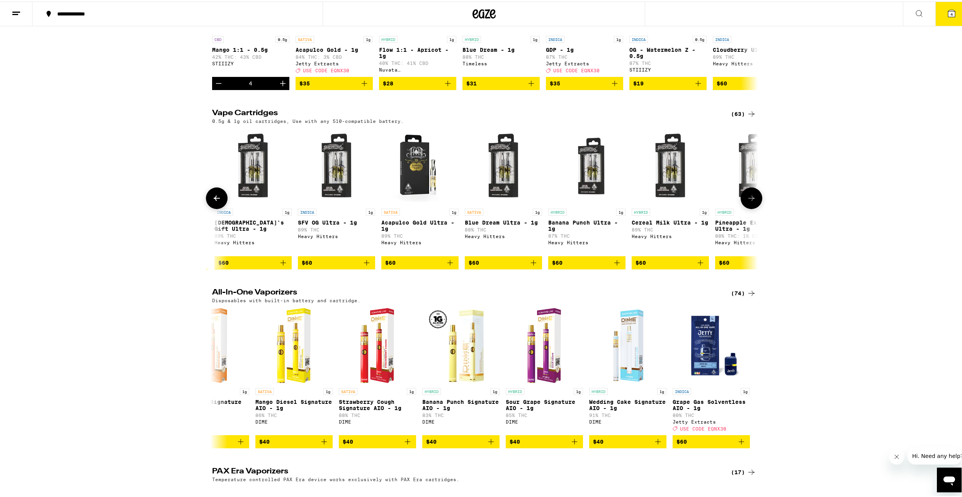
click at [218, 201] on icon at bounding box center [216, 196] width 9 height 9
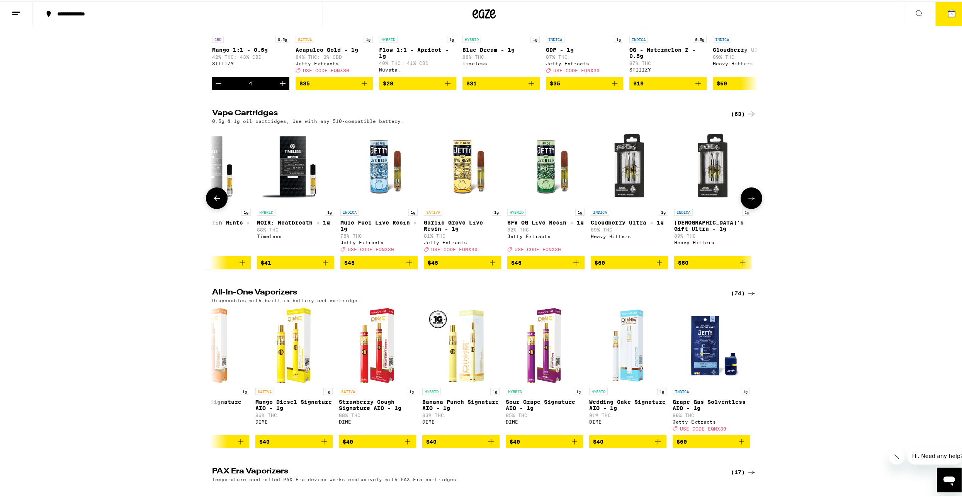
click at [218, 201] on icon at bounding box center [216, 196] width 9 height 9
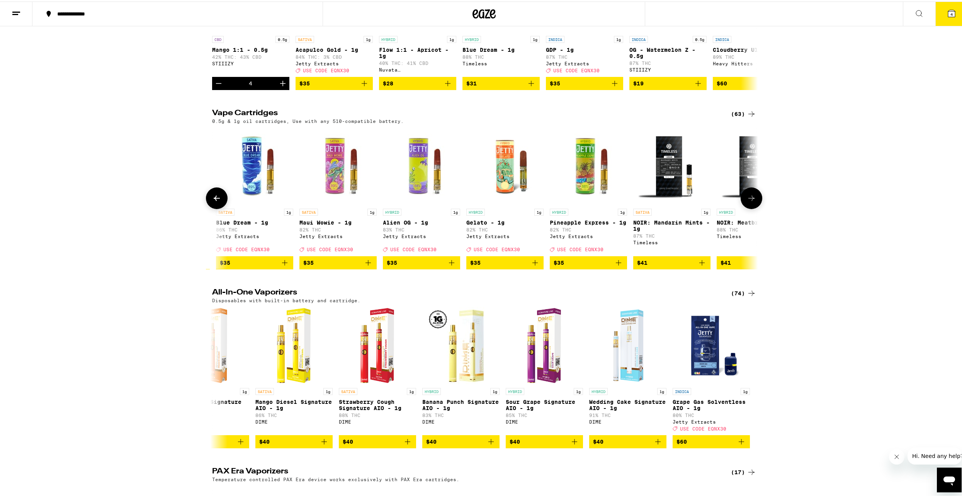
click at [218, 201] on icon at bounding box center [216, 196] width 9 height 9
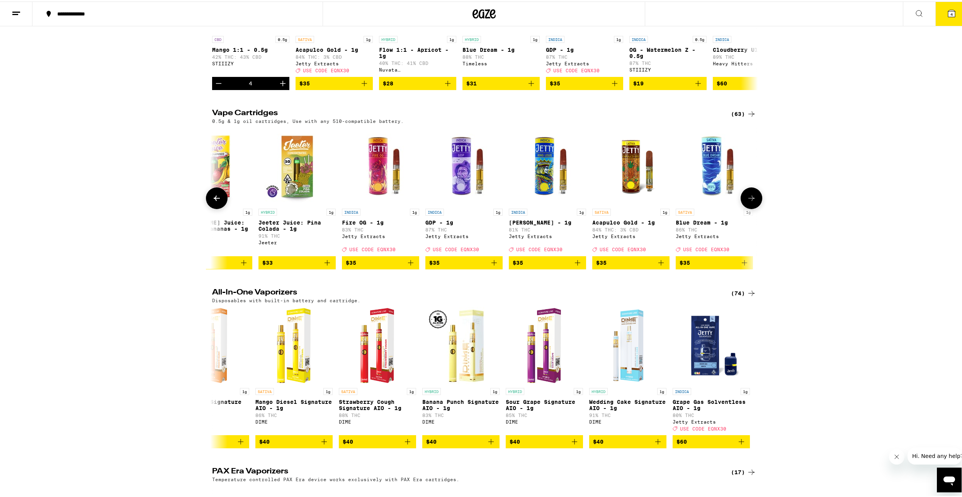
click at [218, 201] on icon at bounding box center [216, 196] width 9 height 9
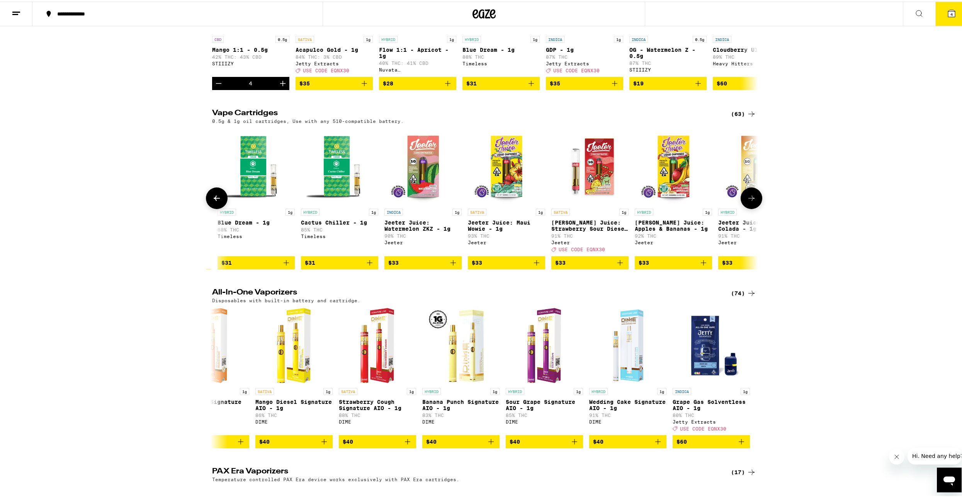
click at [218, 201] on icon at bounding box center [216, 196] width 9 height 9
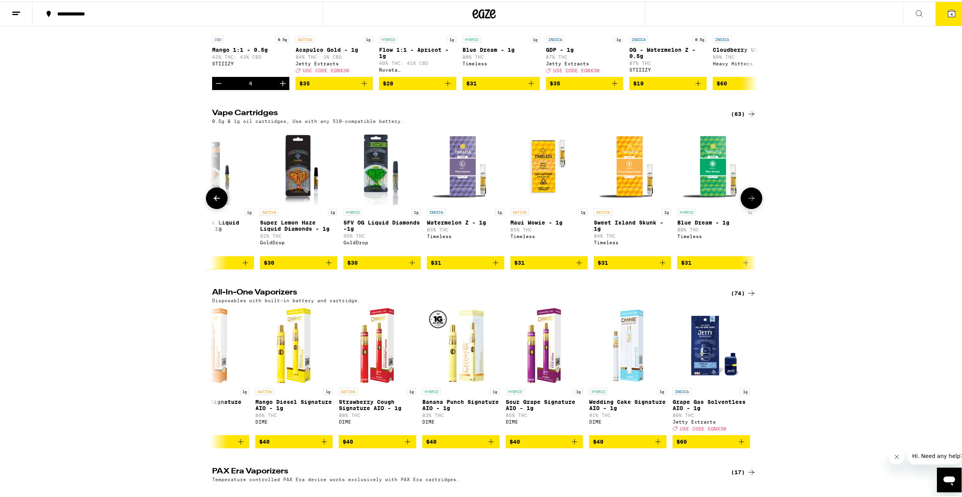
click at [218, 201] on icon at bounding box center [216, 196] width 9 height 9
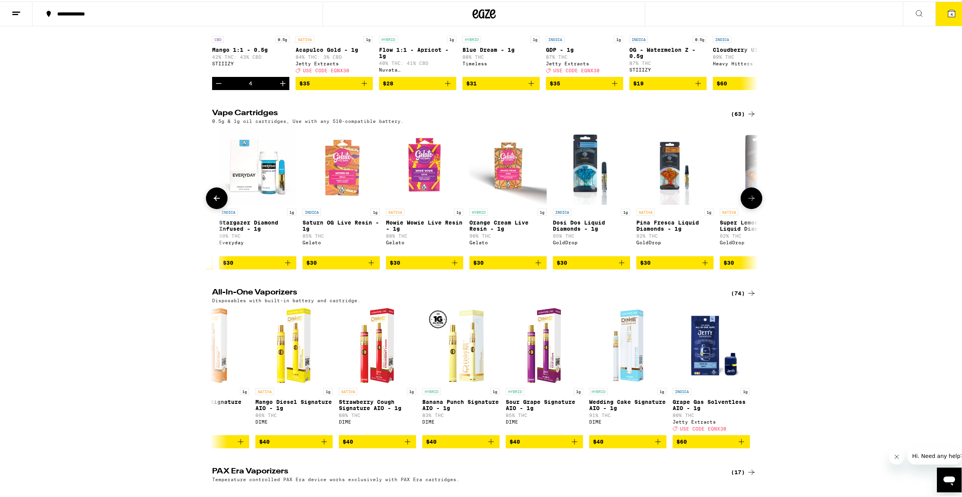
click at [218, 201] on icon at bounding box center [216, 196] width 9 height 9
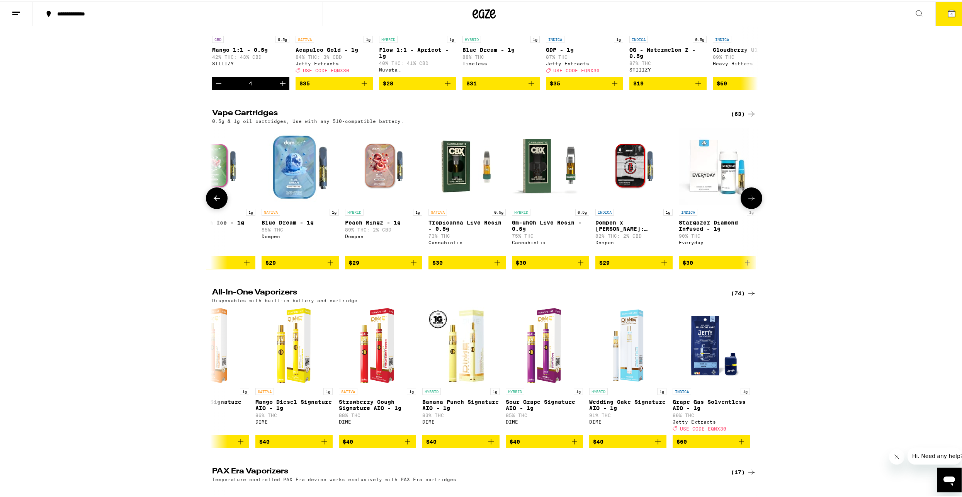
click at [218, 201] on icon at bounding box center [216, 196] width 9 height 9
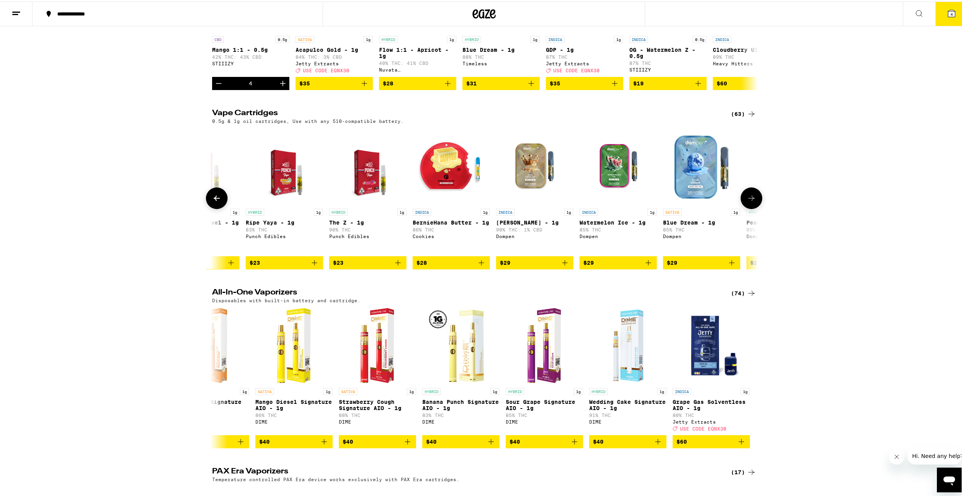
scroll to position [0, 576]
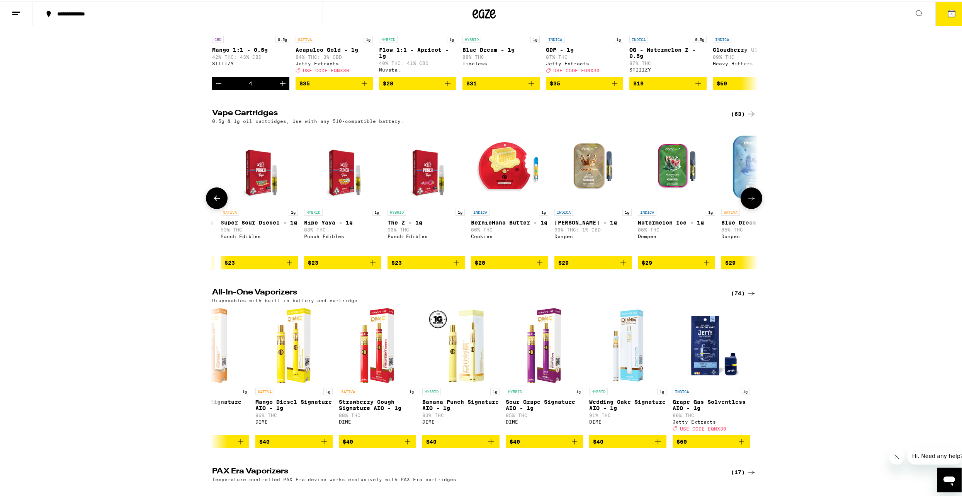
click at [218, 201] on icon at bounding box center [216, 196] width 9 height 9
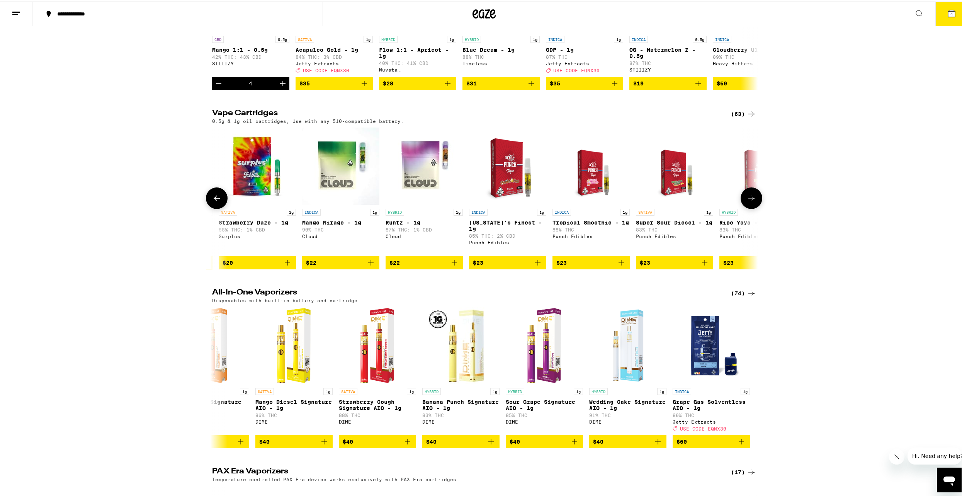
scroll to position [0, 116]
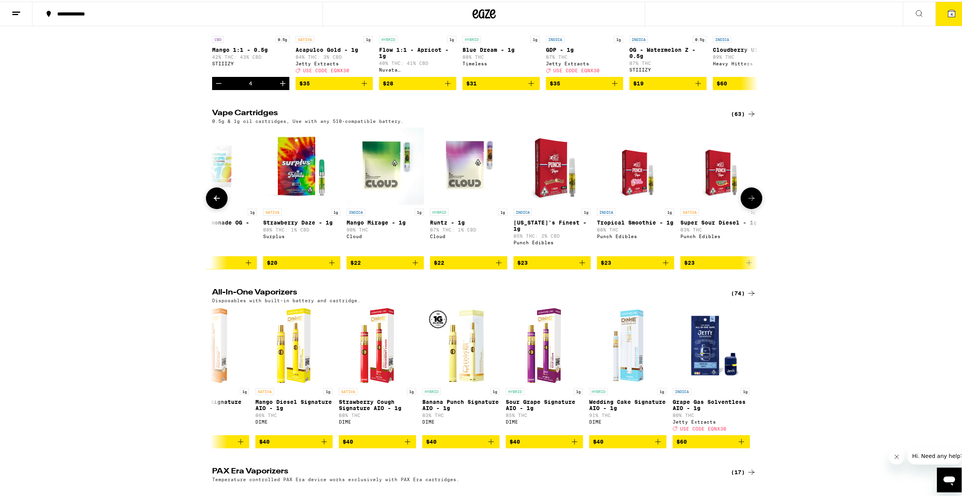
click at [218, 201] on icon at bounding box center [216, 196] width 9 height 9
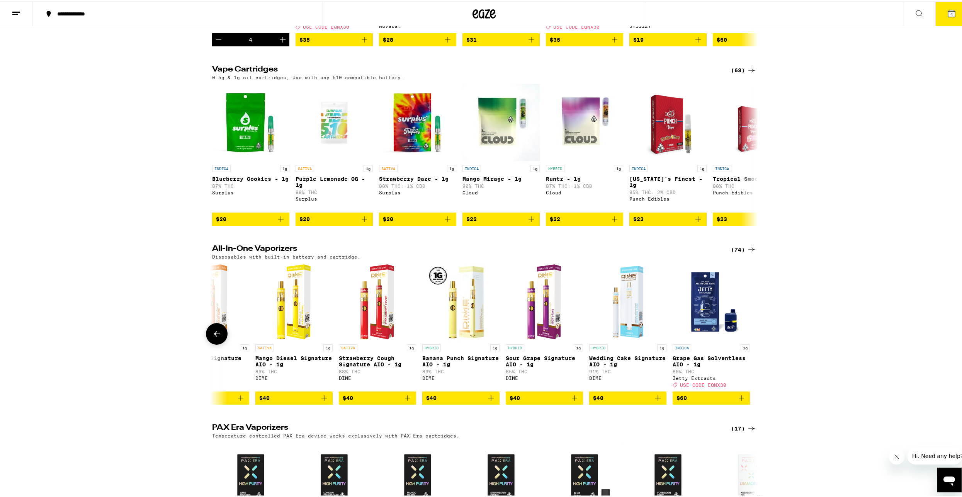
scroll to position [217, 0]
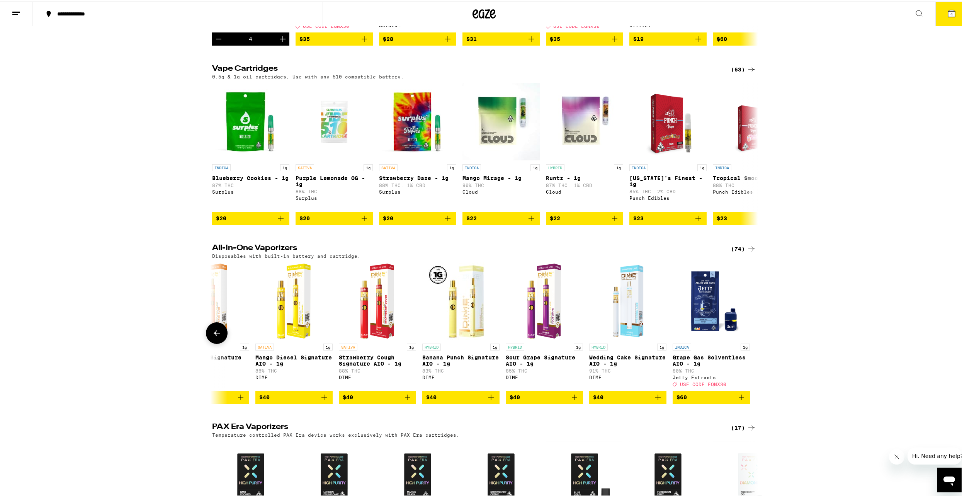
click at [215, 336] on icon at bounding box center [216, 331] width 9 height 9
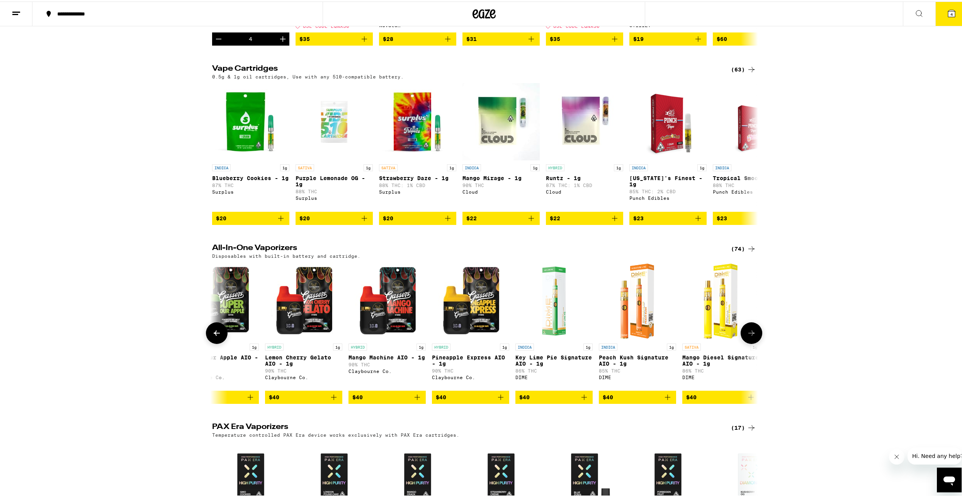
scroll to position [0, 5171]
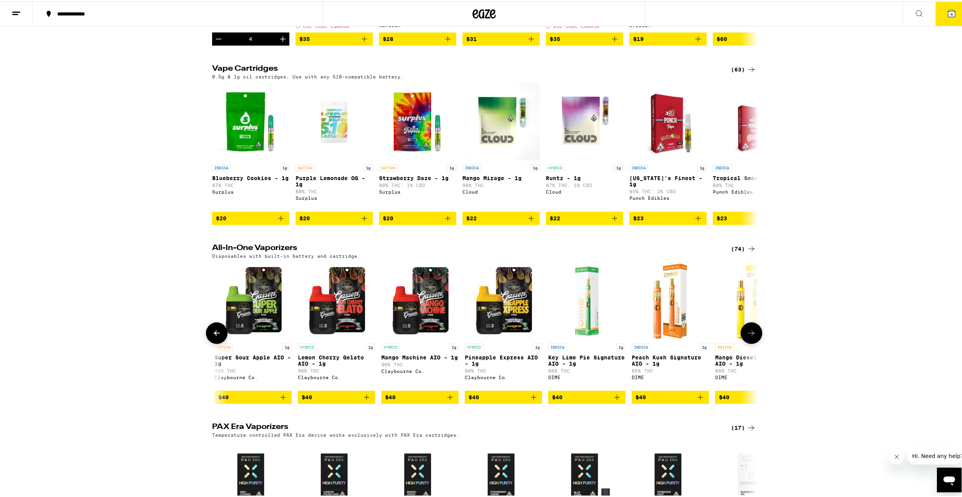
click at [215, 336] on icon at bounding box center [216, 331] width 9 height 9
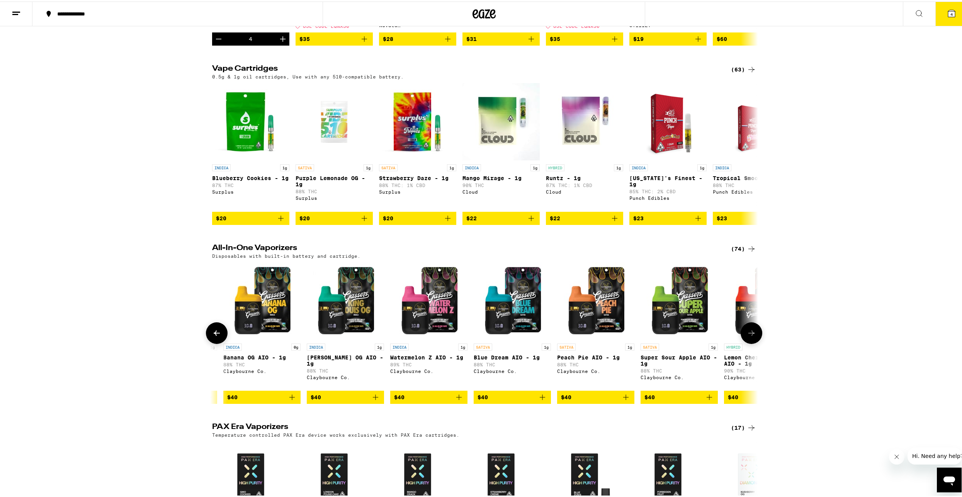
scroll to position [0, 4712]
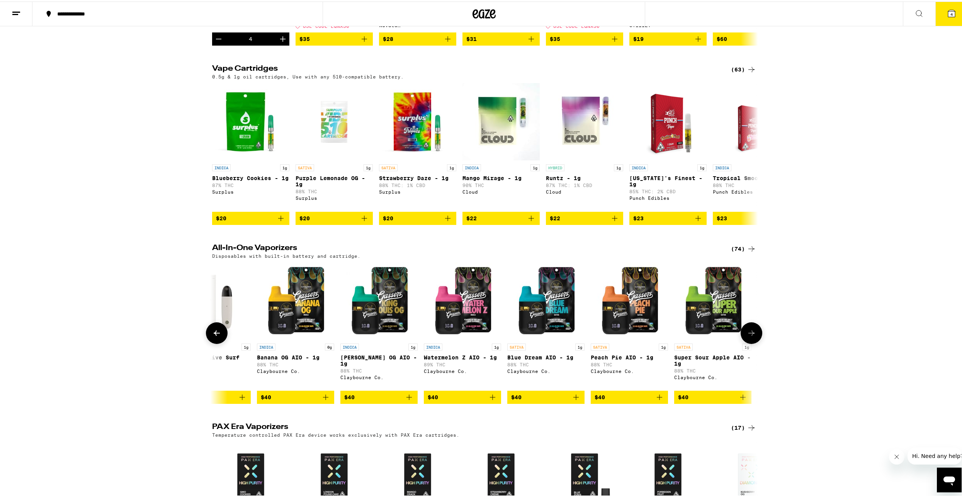
click at [215, 336] on icon at bounding box center [216, 331] width 9 height 9
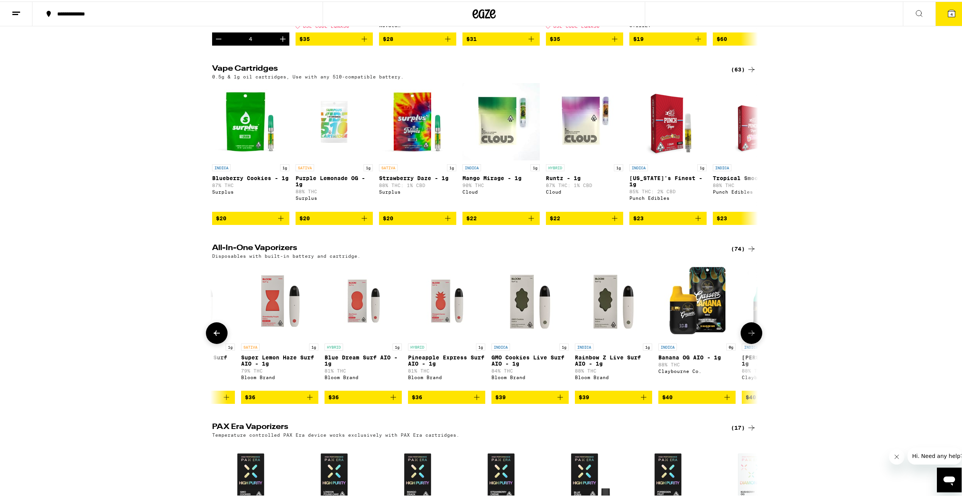
scroll to position [0, 4252]
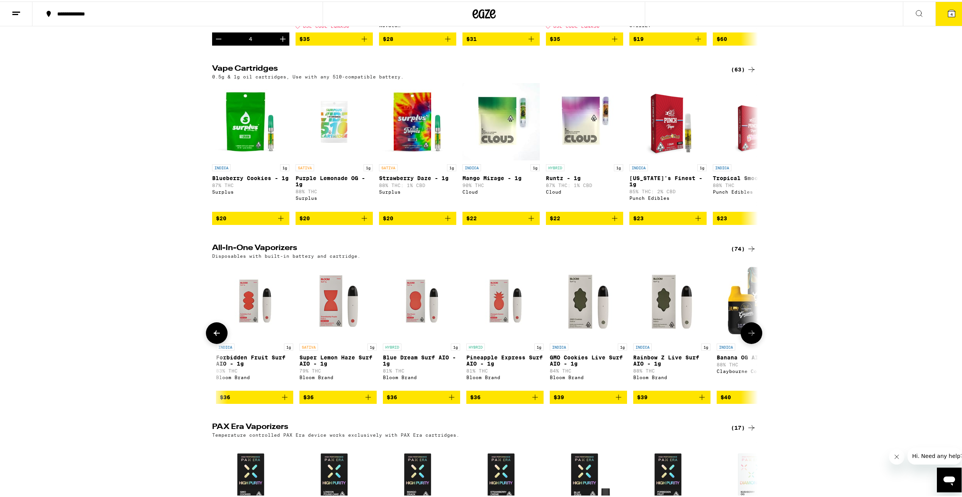
click at [215, 336] on icon at bounding box center [216, 331] width 9 height 9
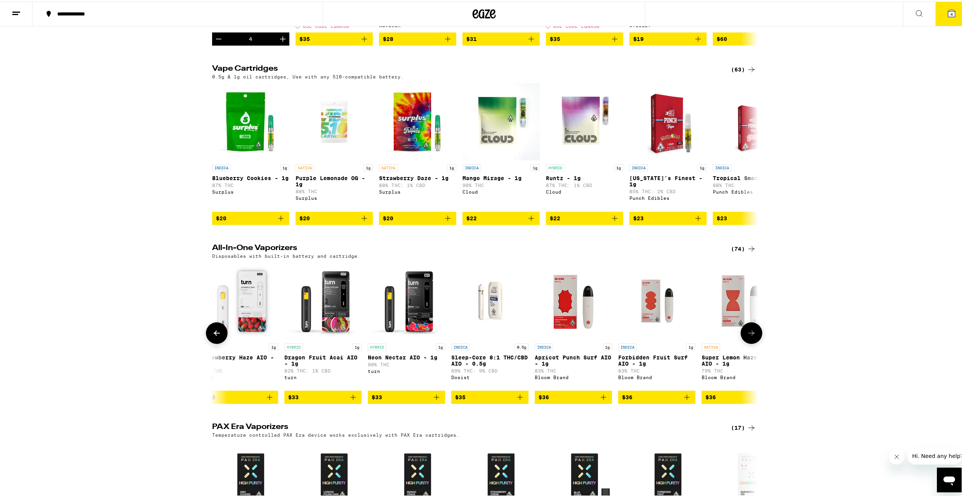
scroll to position [0, 3792]
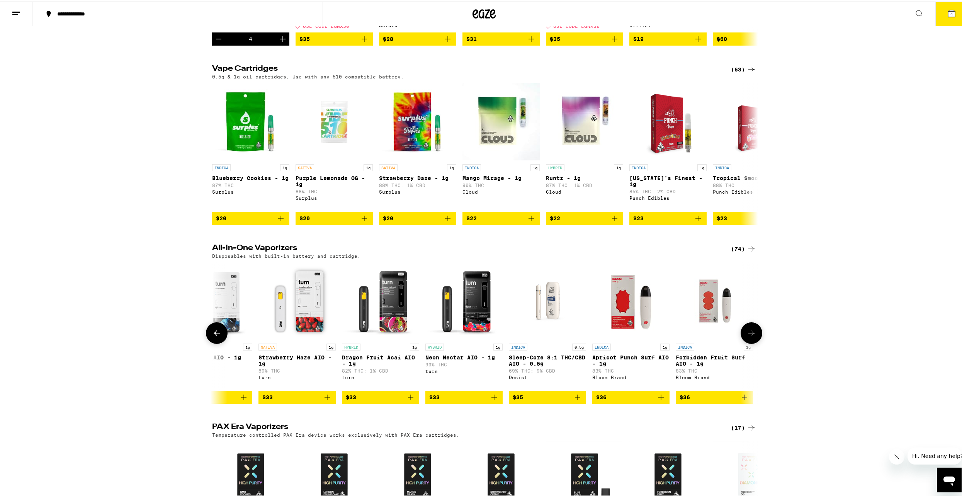
click at [215, 336] on icon at bounding box center [216, 331] width 9 height 9
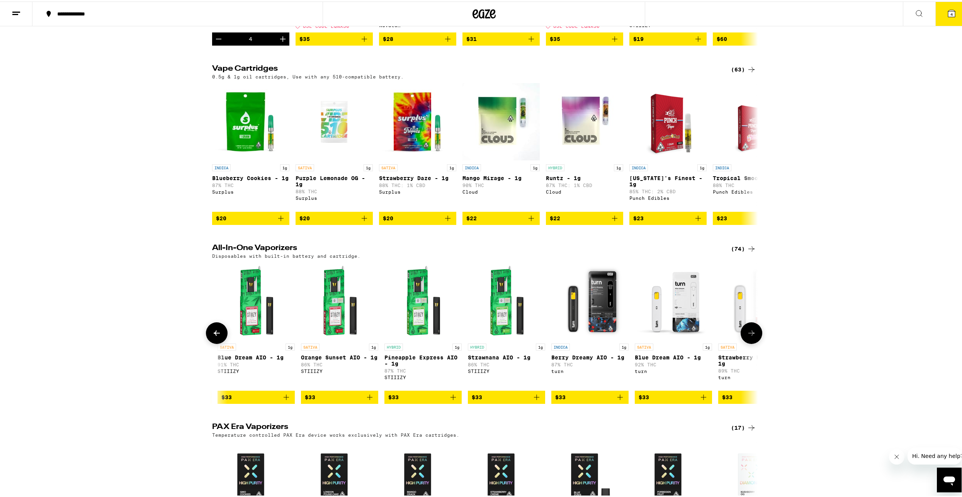
click at [215, 336] on icon at bounding box center [216, 331] width 9 height 9
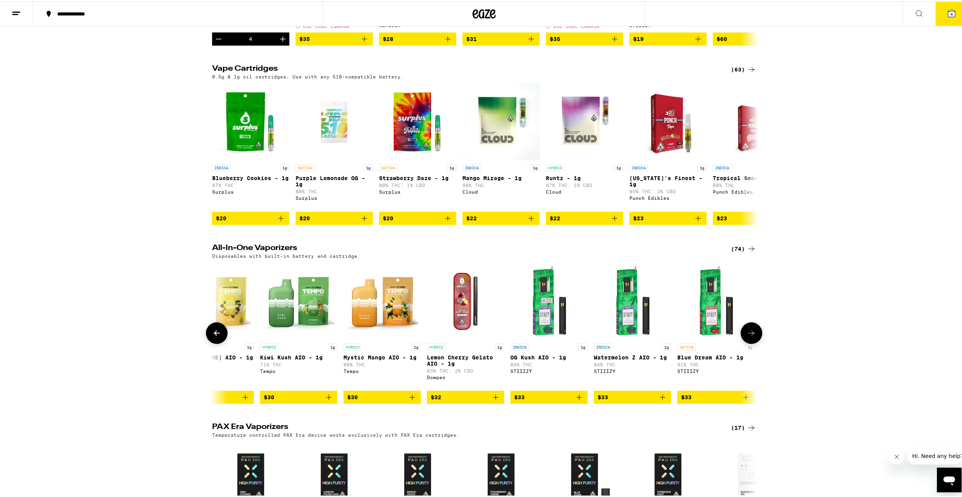
click at [215, 336] on icon at bounding box center [216, 331] width 9 height 9
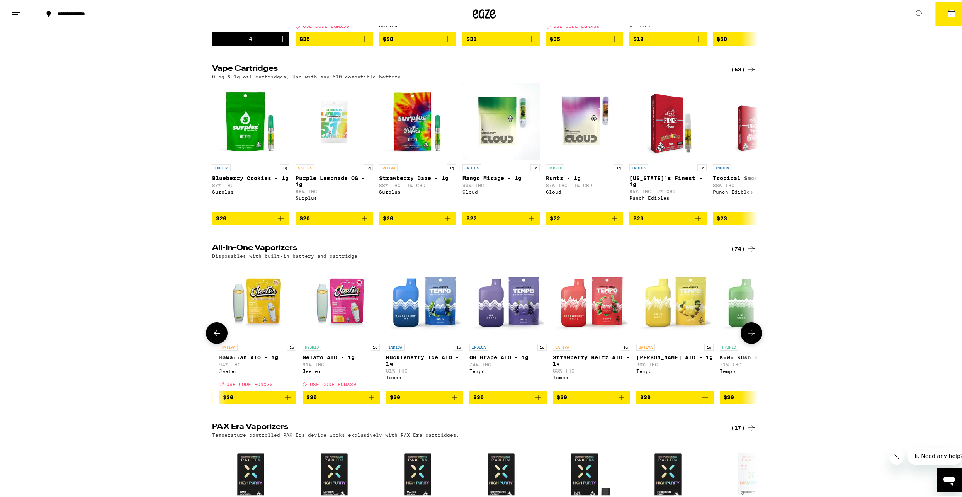
click at [215, 336] on icon at bounding box center [216, 331] width 9 height 9
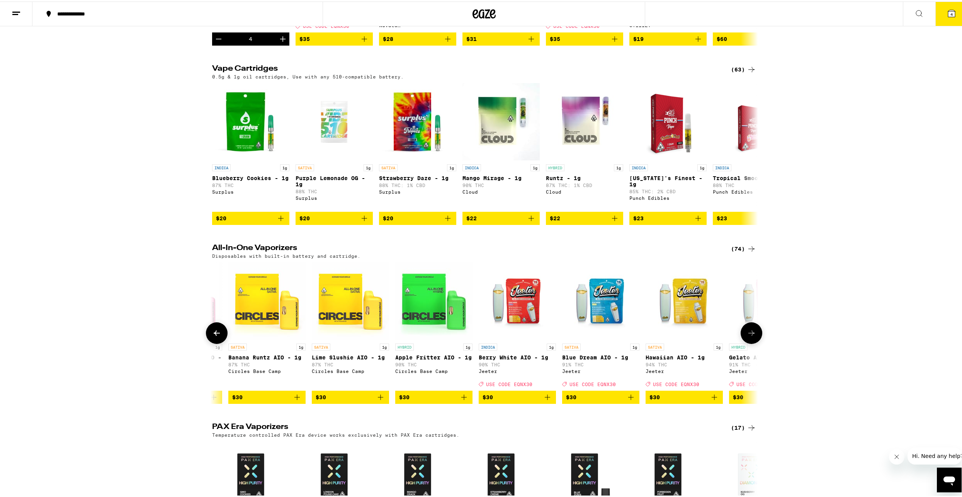
scroll to position [0, 1953]
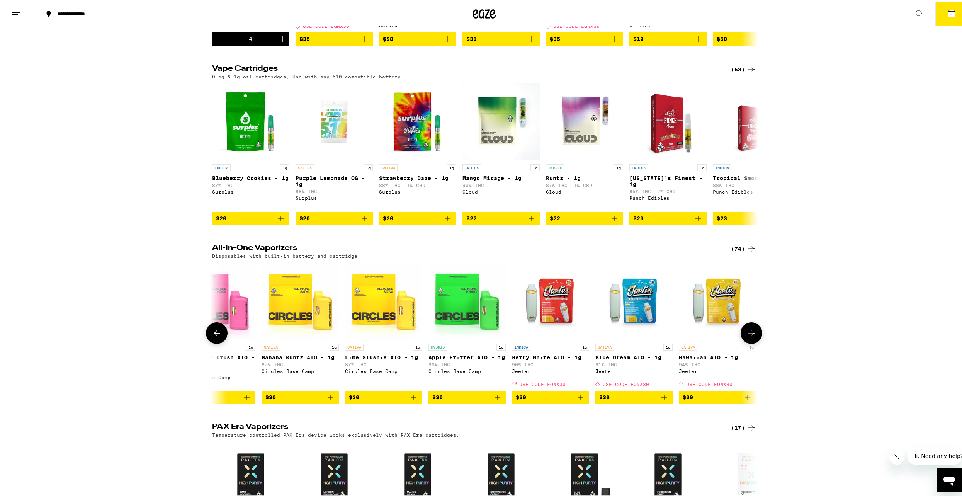
click at [215, 336] on icon at bounding box center [216, 331] width 9 height 9
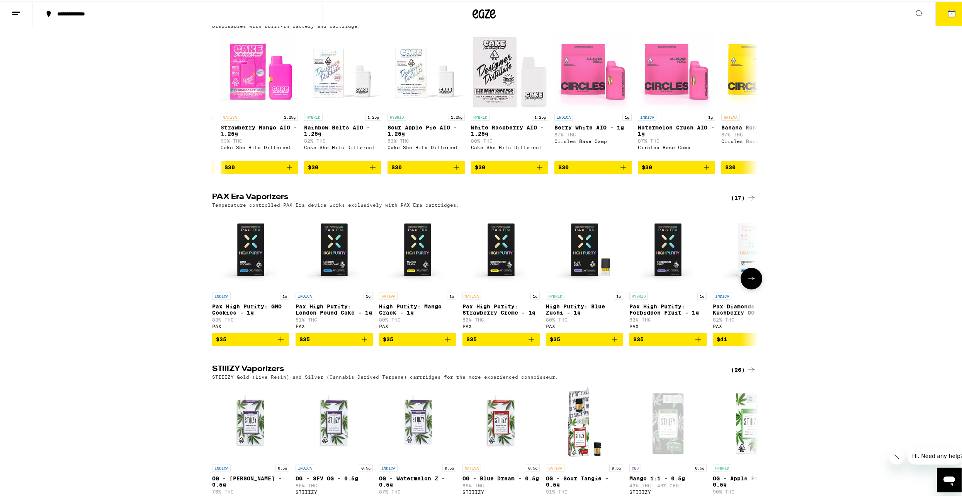
scroll to position [447, 0]
click at [747, 281] on icon at bounding box center [751, 276] width 9 height 9
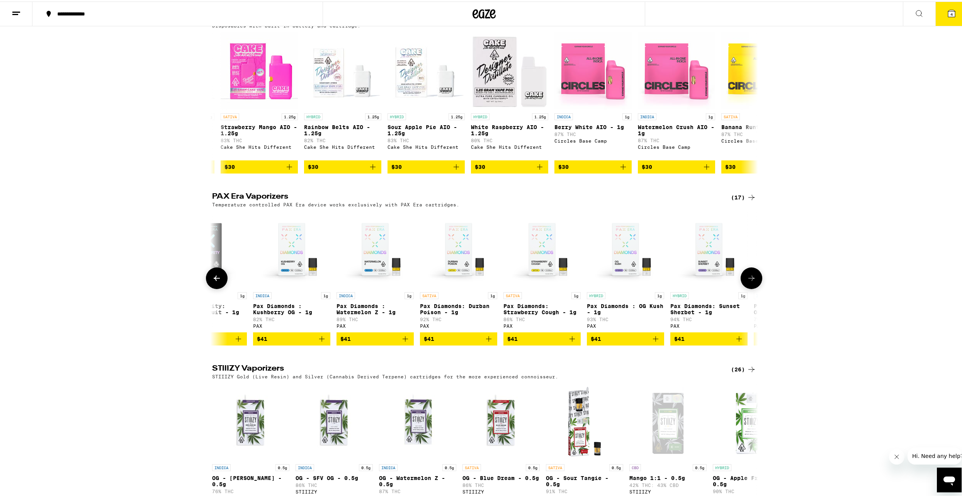
click at [747, 281] on icon at bounding box center [751, 276] width 9 height 9
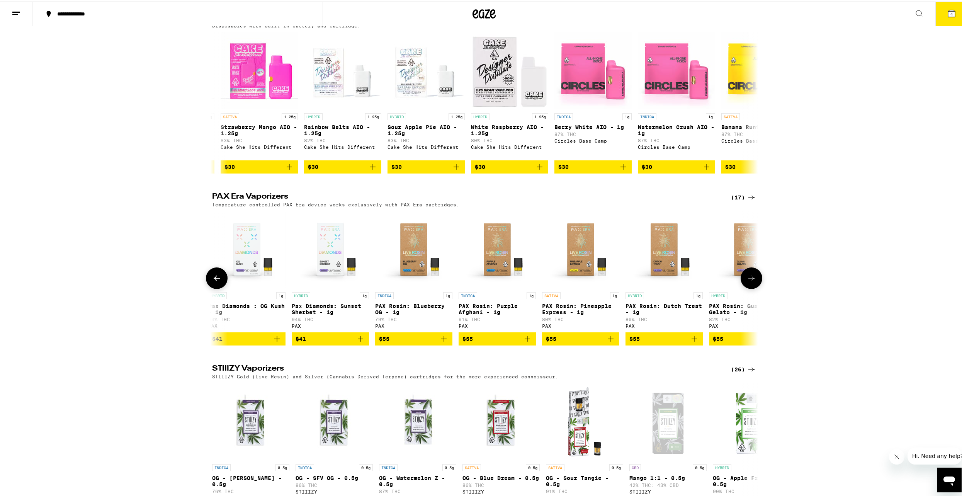
scroll to position [0, 875]
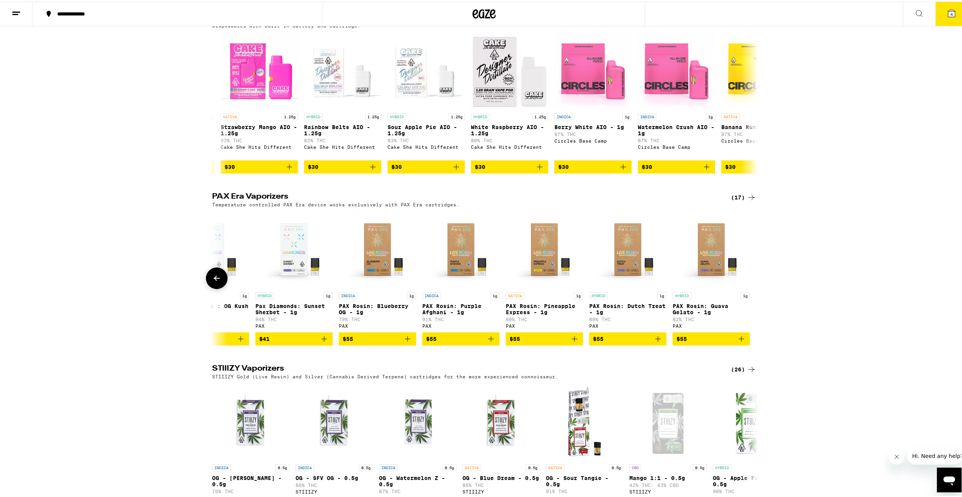
click at [744, 287] on div at bounding box center [752, 277] width 22 height 22
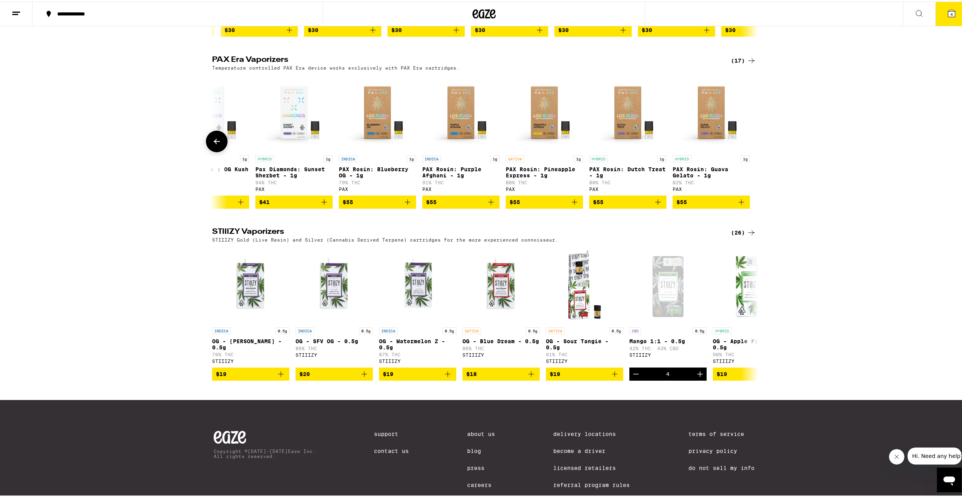
scroll to position [584, 0]
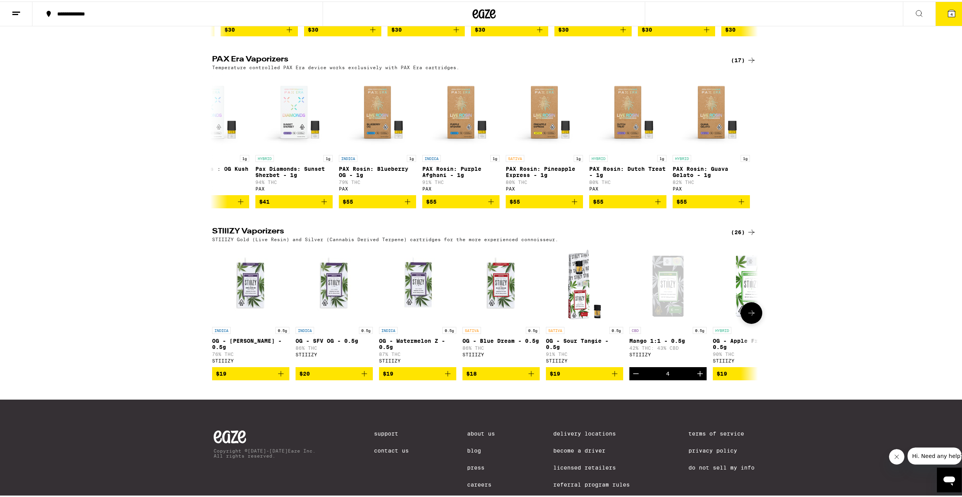
click at [748, 316] on icon at bounding box center [751, 311] width 9 height 9
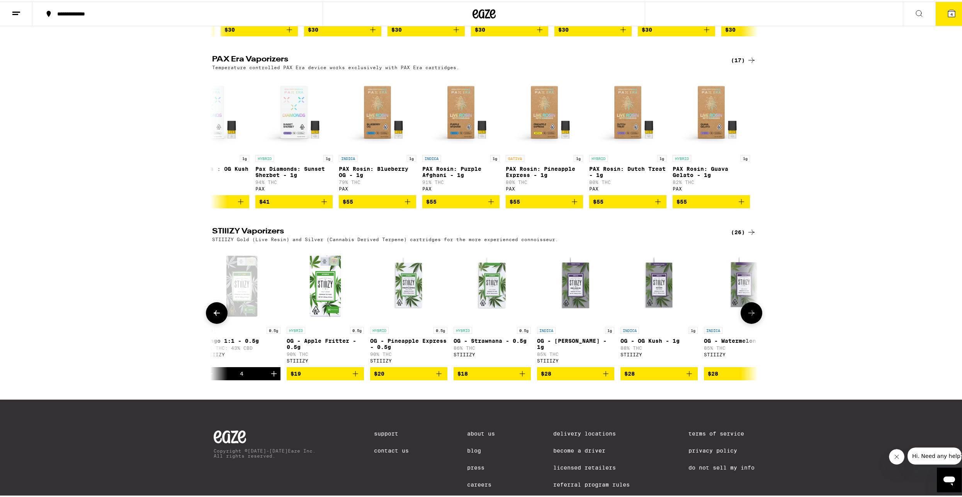
scroll to position [0, 460]
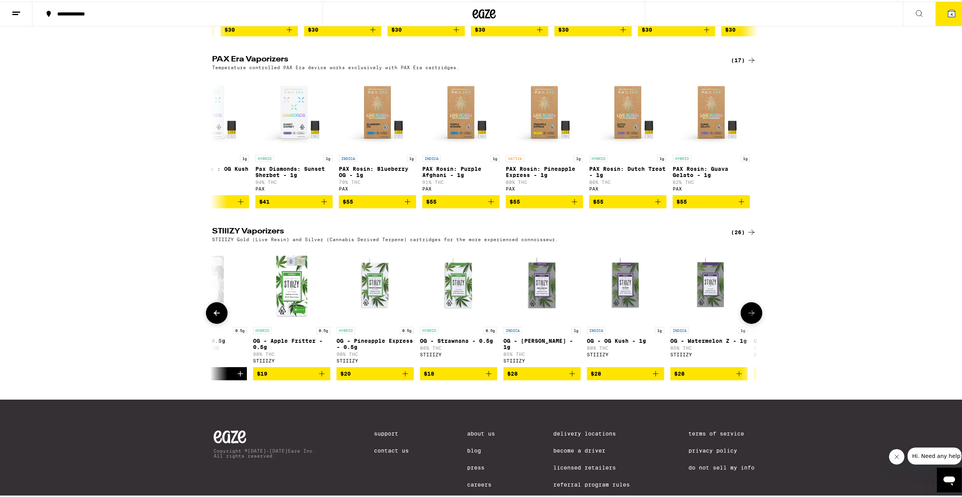
click at [748, 316] on icon at bounding box center [751, 311] width 9 height 9
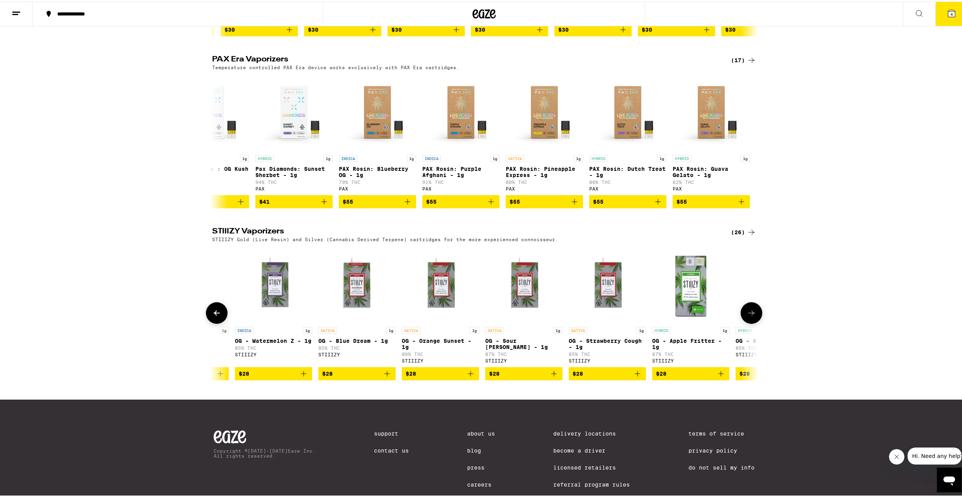
scroll to position [0, 919]
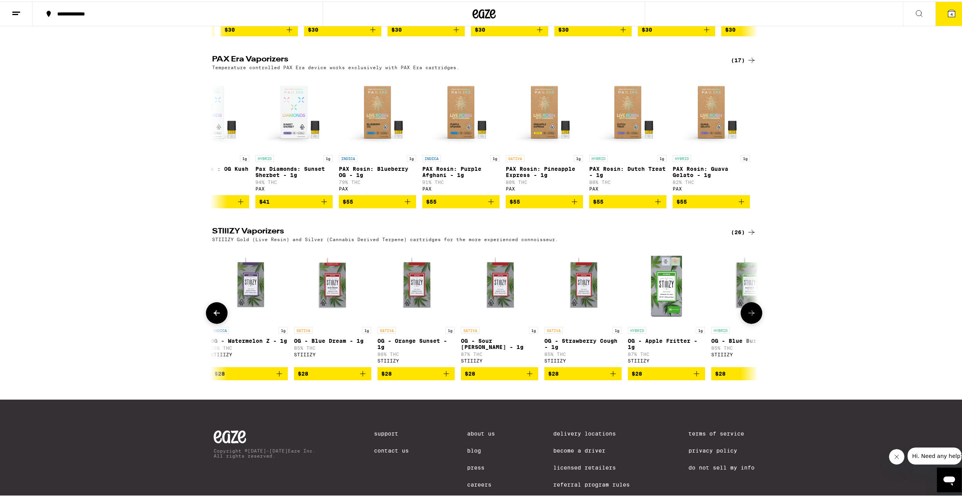
click at [748, 316] on icon at bounding box center [751, 311] width 9 height 9
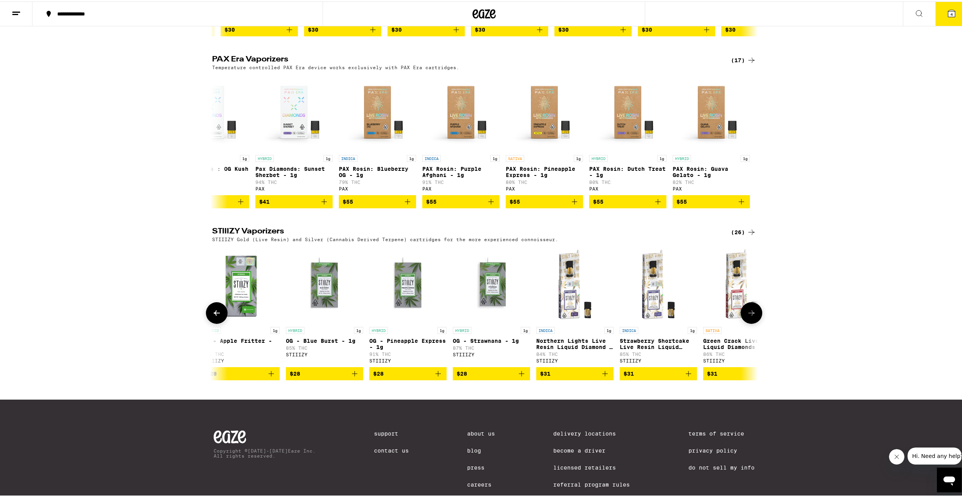
scroll to position [0, 1379]
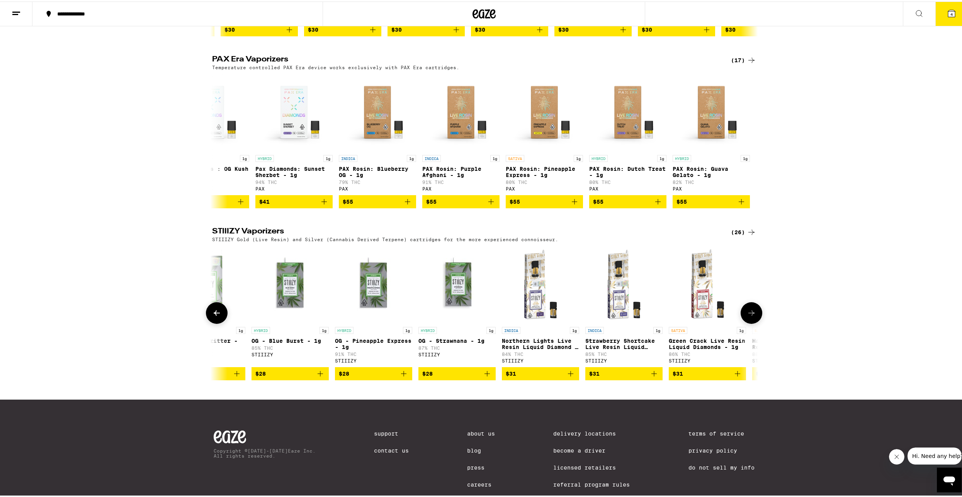
click at [748, 316] on icon at bounding box center [751, 311] width 9 height 9
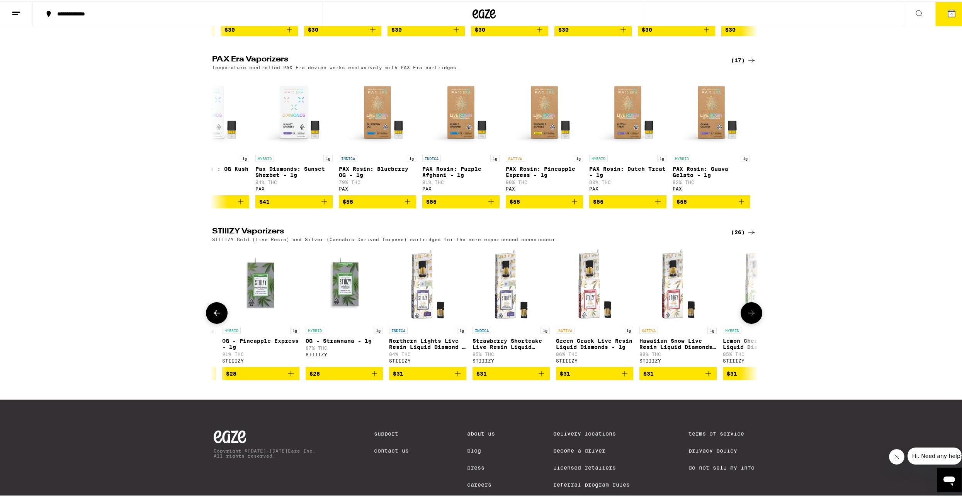
scroll to position [0, 1626]
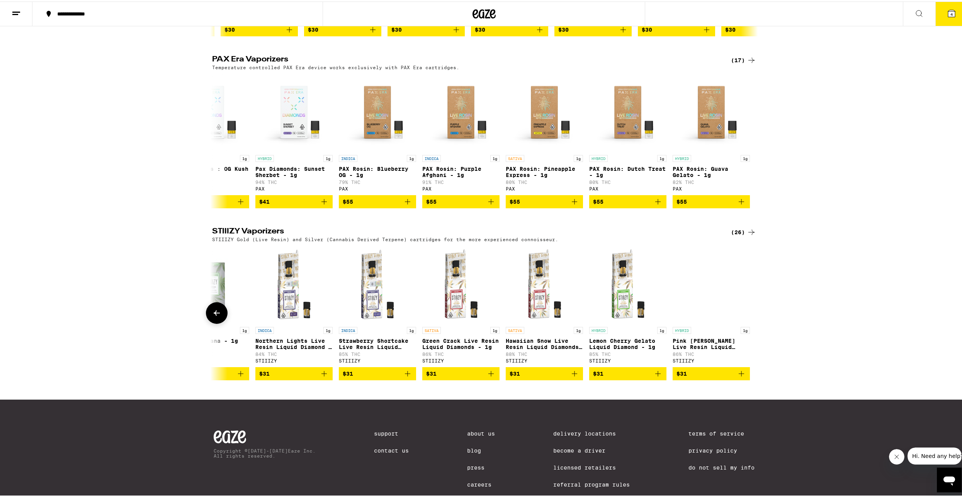
click at [748, 322] on div at bounding box center [752, 312] width 22 height 22
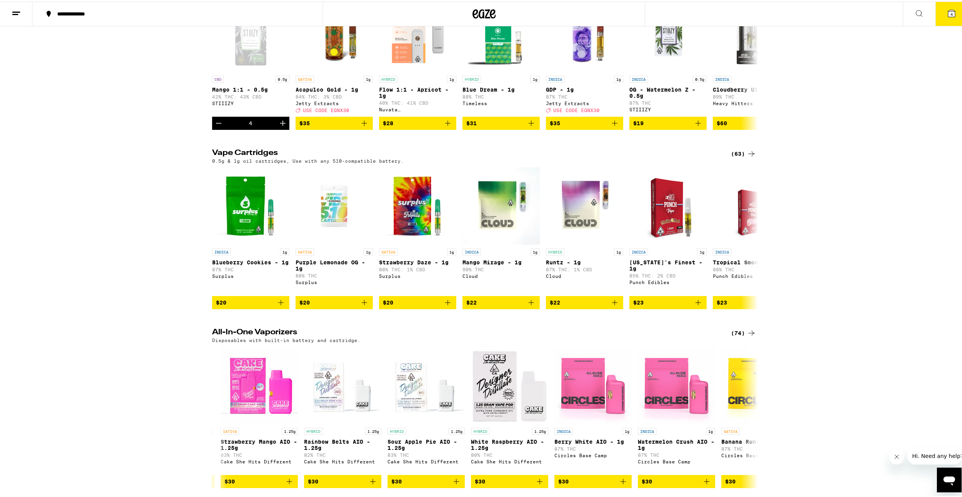
scroll to position [0, 0]
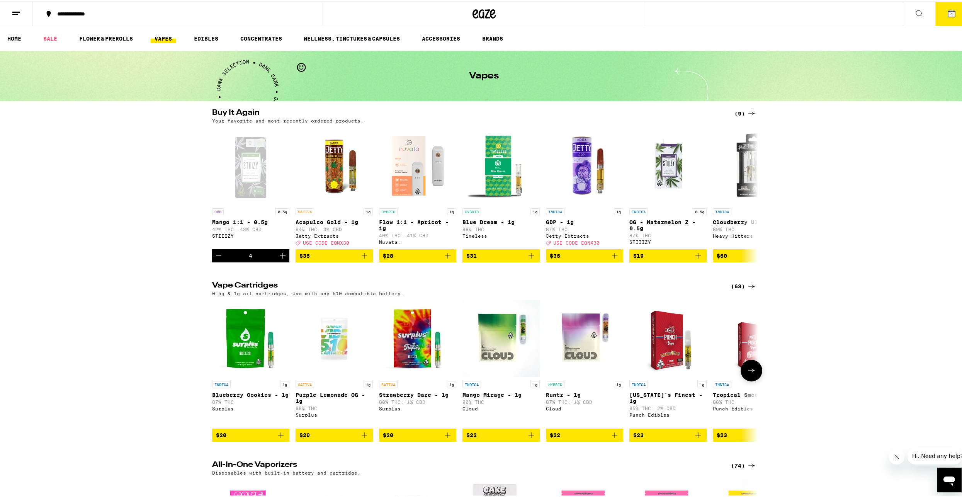
click at [753, 380] on button at bounding box center [752, 369] width 22 height 22
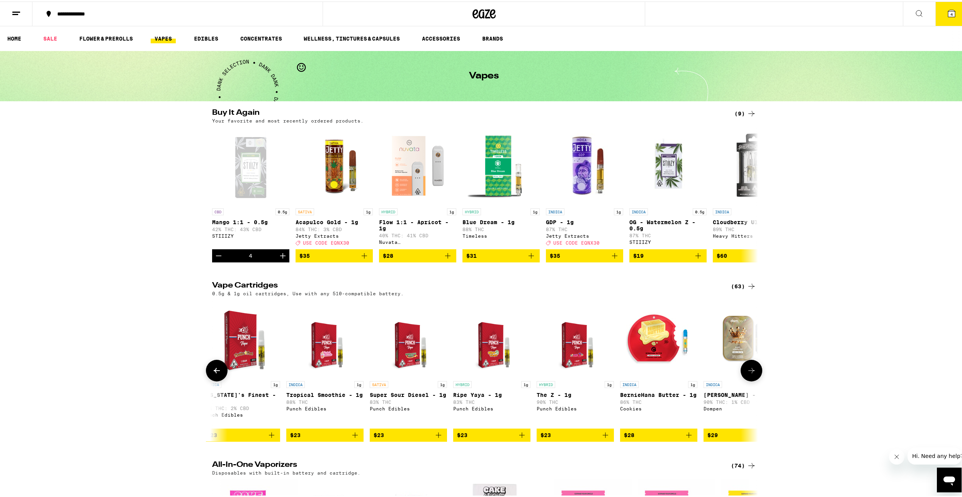
scroll to position [0, 460]
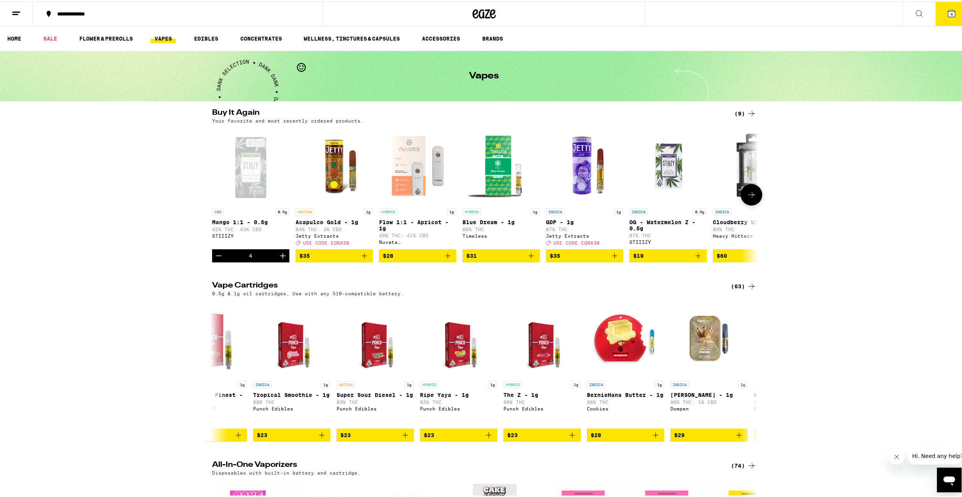
click at [282, 259] on icon "Increment" at bounding box center [282, 254] width 9 height 9
click at [953, 10] on button "5" at bounding box center [951, 12] width 32 height 24
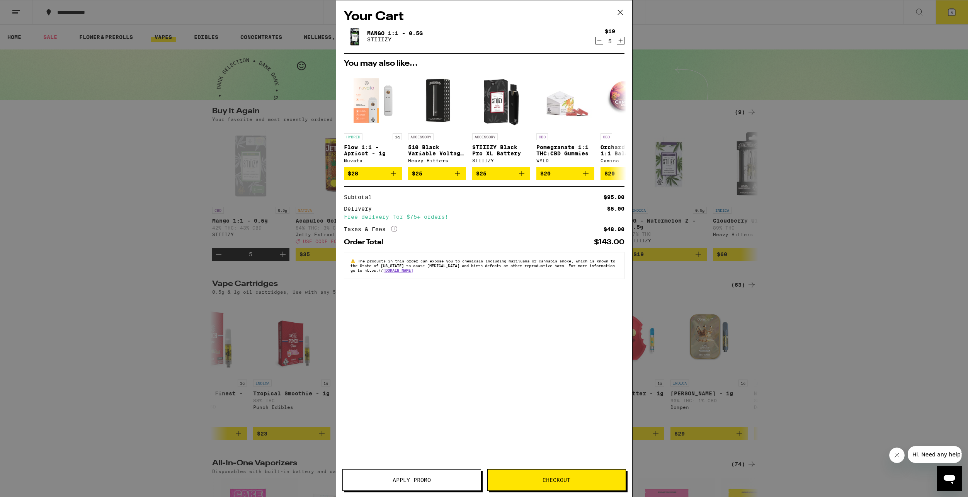
click at [599, 40] on icon "Decrement" at bounding box center [599, 40] width 7 height 9
click at [565, 479] on span "Checkout" at bounding box center [556, 479] width 28 height 5
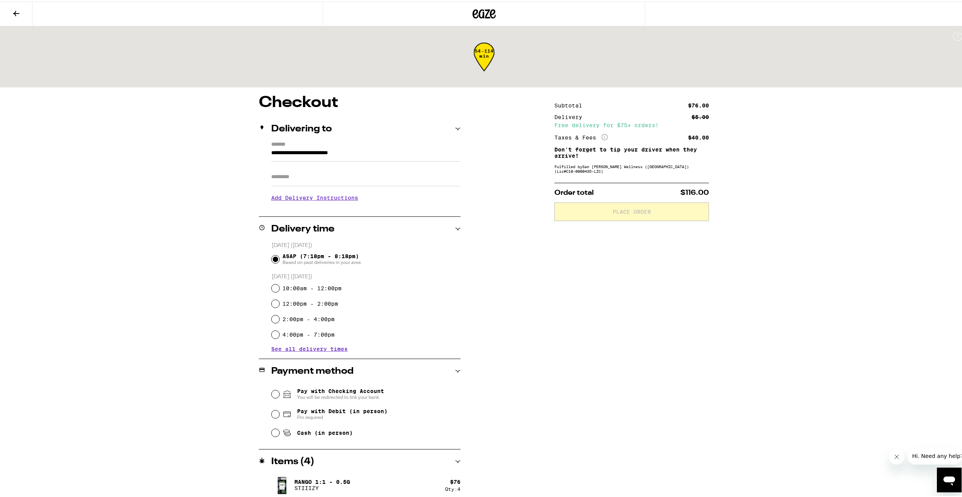
click at [315, 177] on input "Apt/Suite" at bounding box center [365, 175] width 189 height 19
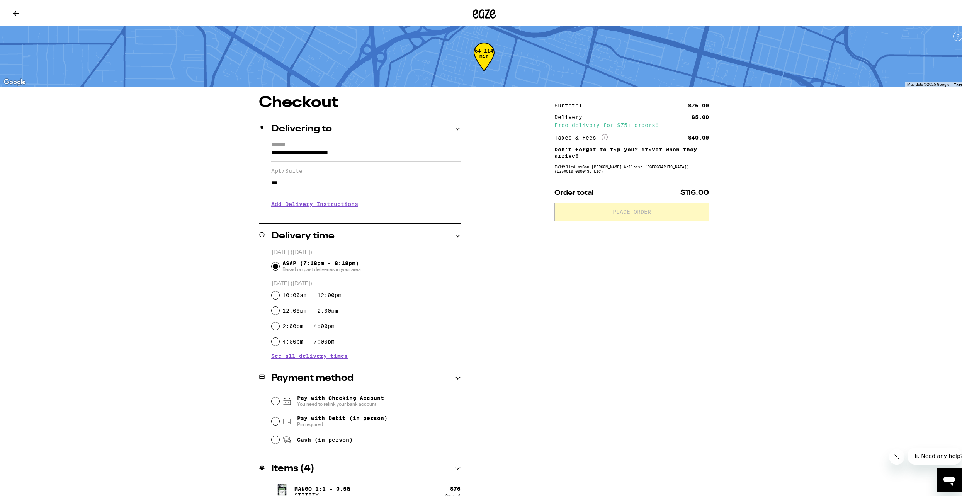
type input "***"
click at [195, 214] on div "**********" at bounding box center [484, 254] width 968 height 508
click at [300, 188] on input "***" at bounding box center [365, 181] width 189 height 19
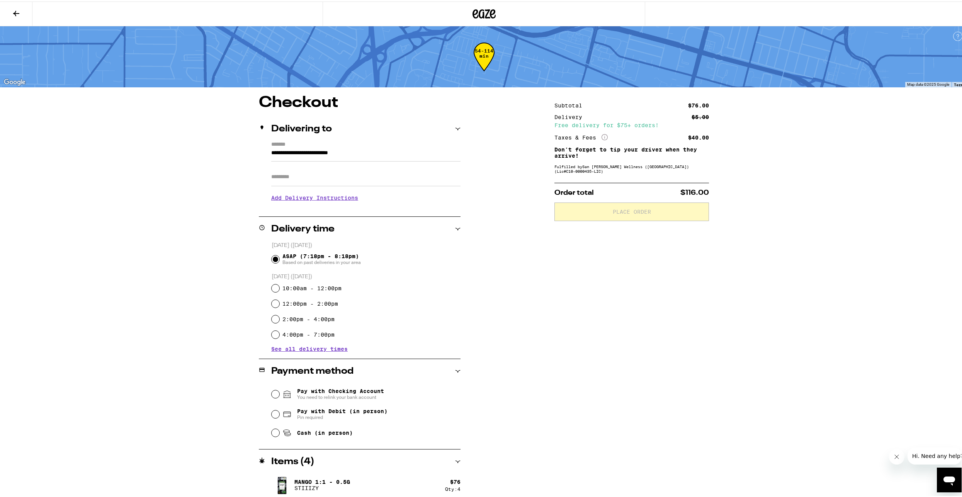
click at [560, 270] on div "Subtotal $76.00 Delivery $5.00 Free delivery for $75+ orders! Taxes & Fees More…" at bounding box center [631, 296] width 155 height 407
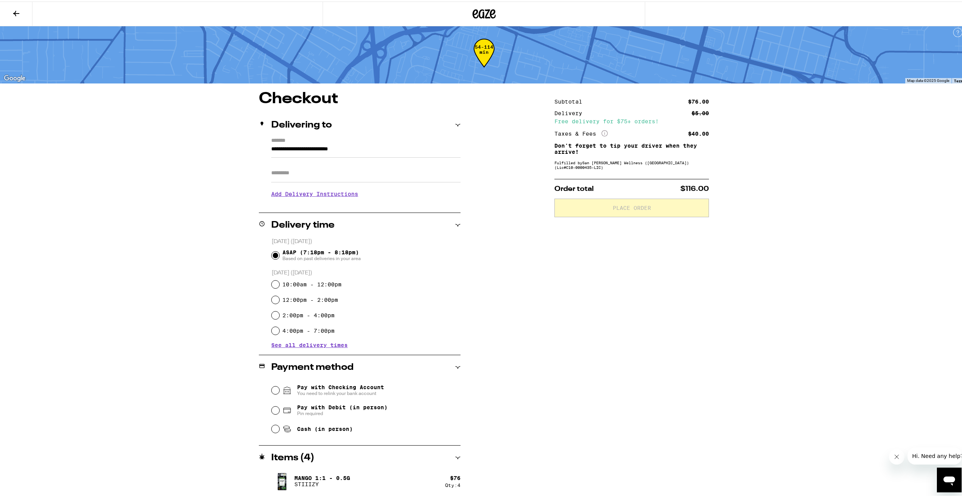
click at [350, 393] on span "You need to relink your bank account" at bounding box center [340, 392] width 87 height 6
click at [279, 393] on input "Pay with Checking Account You need to relink your bank account" at bounding box center [276, 389] width 8 height 8
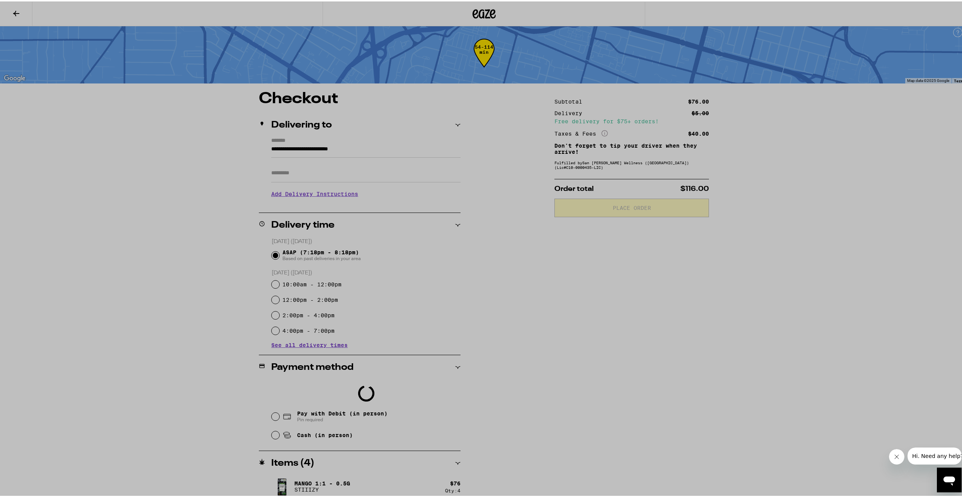
click at [353, 415] on div at bounding box center [484, 248] width 968 height 497
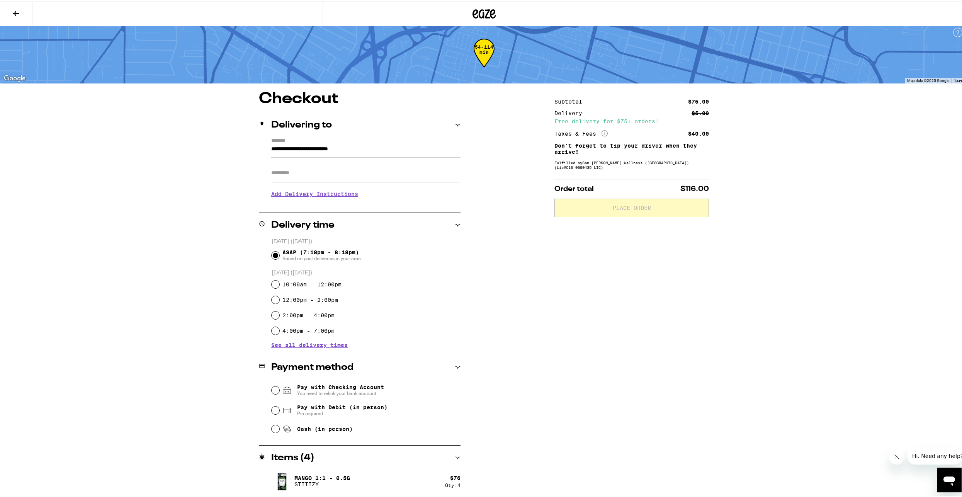
click at [343, 412] on span "Pin required" at bounding box center [342, 412] width 90 height 6
click at [279, 412] on input "Pay with Debit (in person) Pin required" at bounding box center [276, 409] width 8 height 8
radio input "true"
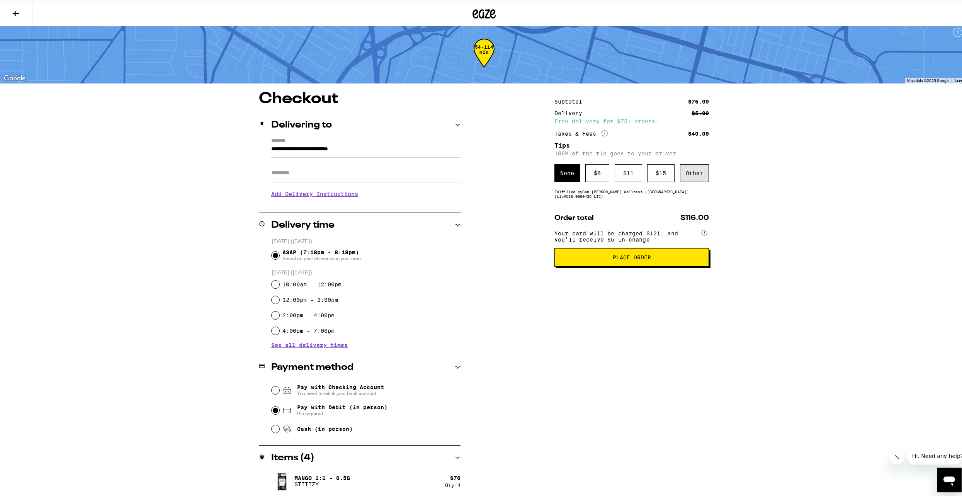
click at [693, 171] on div "Other" at bounding box center [694, 172] width 29 height 18
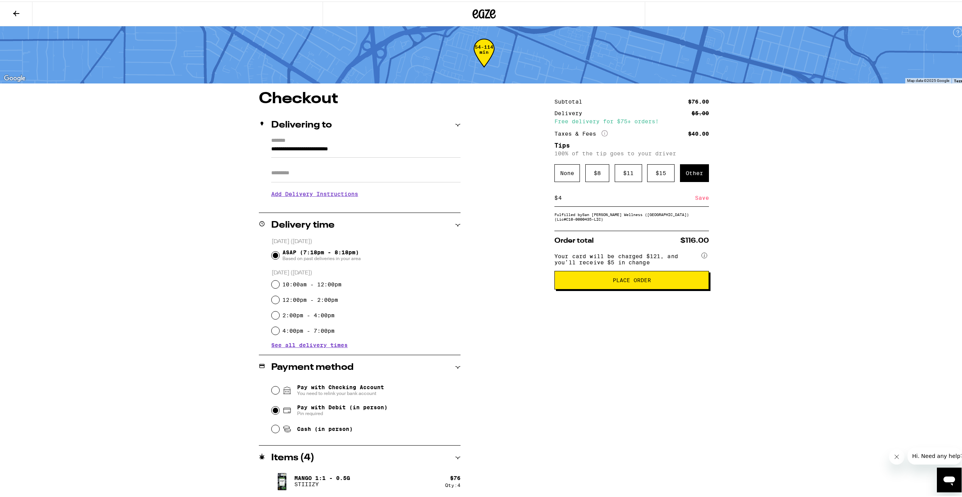
type input "4"
click at [696, 198] on div "Save" at bounding box center [702, 196] width 14 height 17
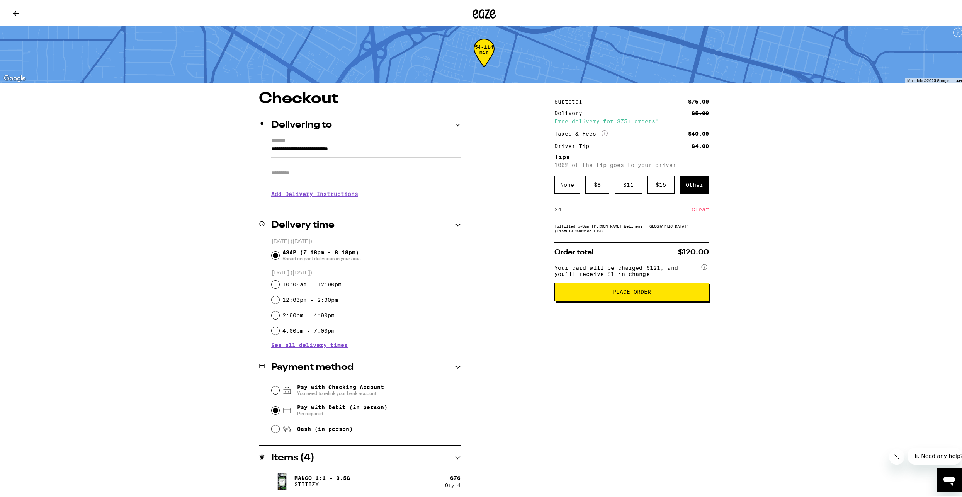
click at [666, 299] on button "Place Order" at bounding box center [631, 290] width 155 height 19
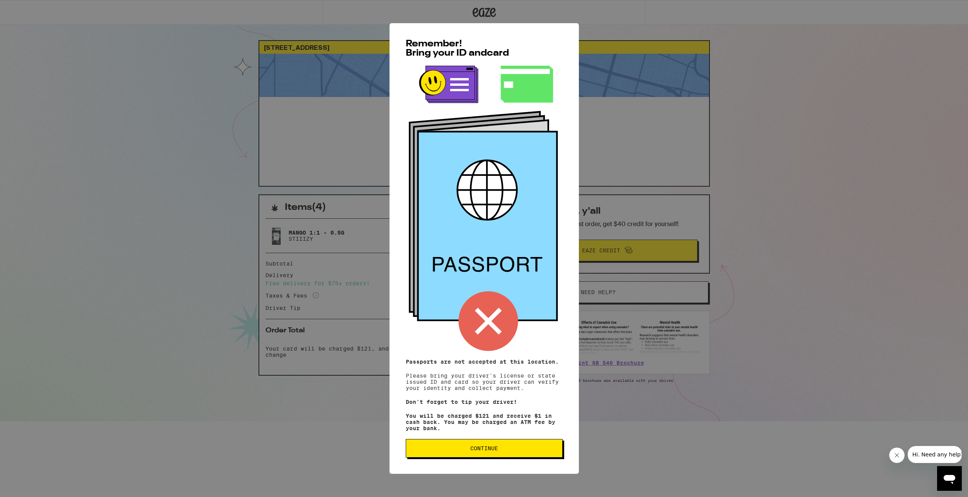
click at [488, 451] on span "Continue" at bounding box center [484, 447] width 28 height 5
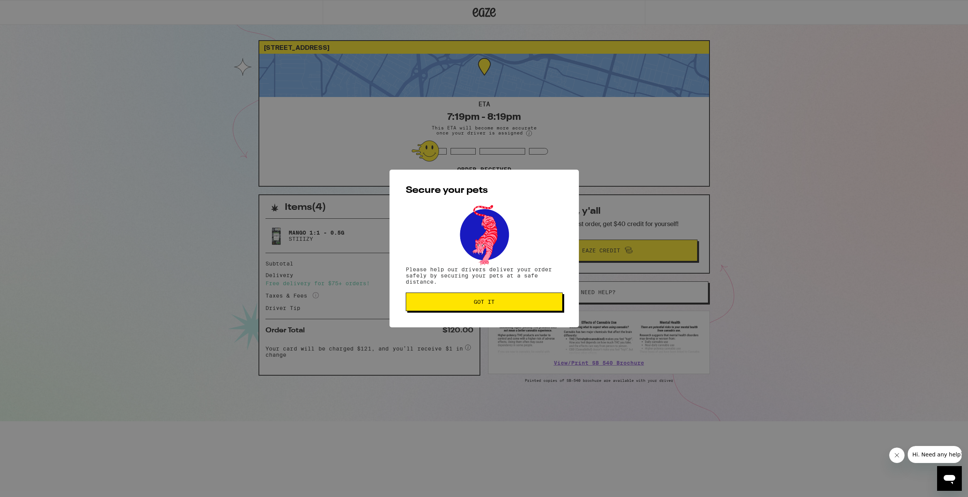
click at [467, 307] on button "Got it" at bounding box center [484, 301] width 157 height 19
